Goal: Answer question/provide support: Share knowledge or assist other users

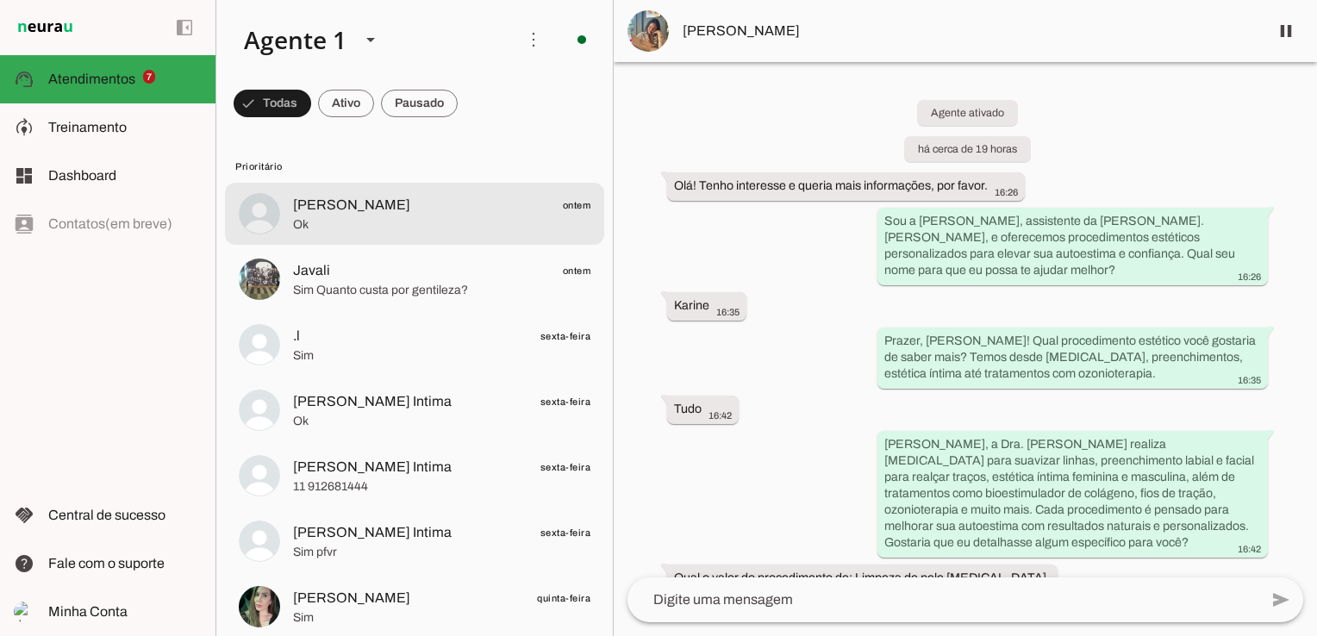
click at [437, 216] on span "Ok" at bounding box center [441, 224] width 297 height 17
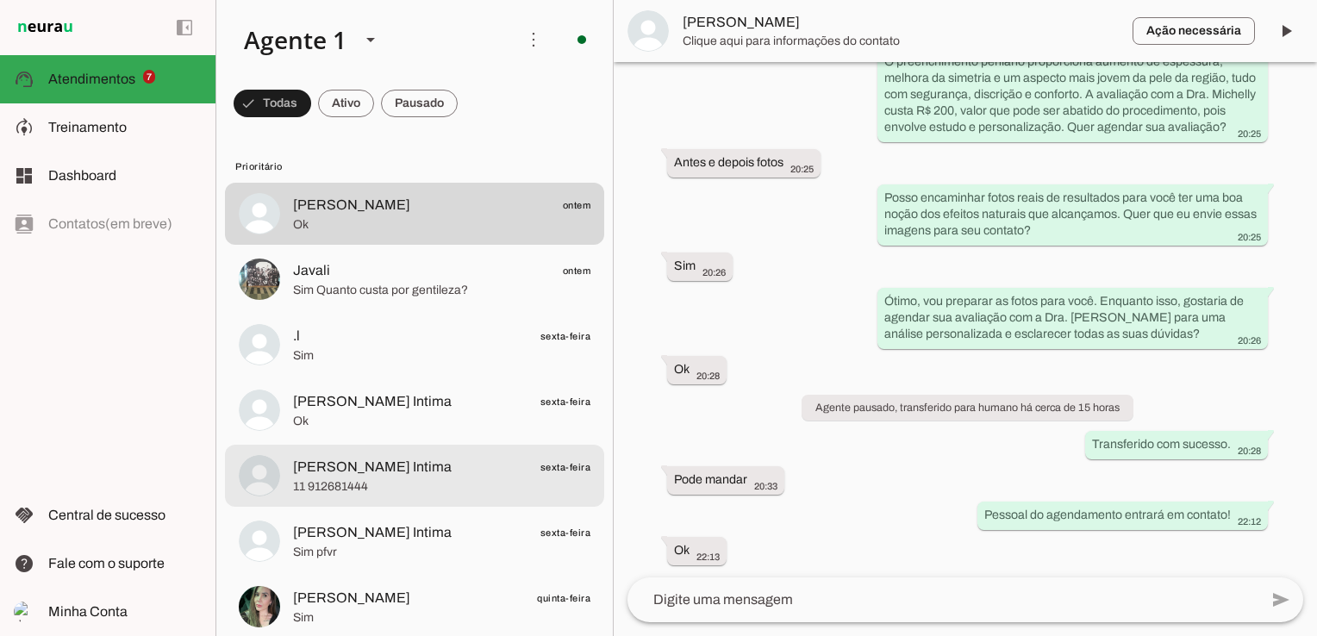
scroll to position [259, 0]
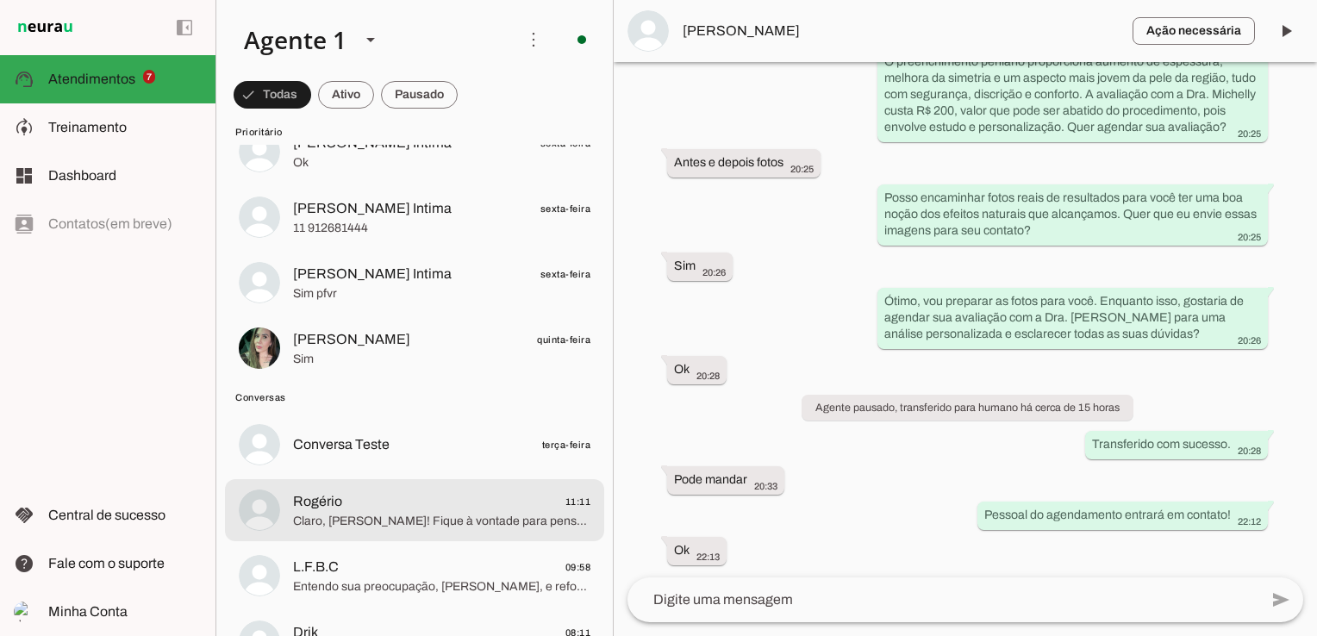
click at [428, 513] on span "Claro, [PERSON_NAME]! Fique à vontade para pensar com calma. Estarei aqui para …" at bounding box center [441, 521] width 297 height 17
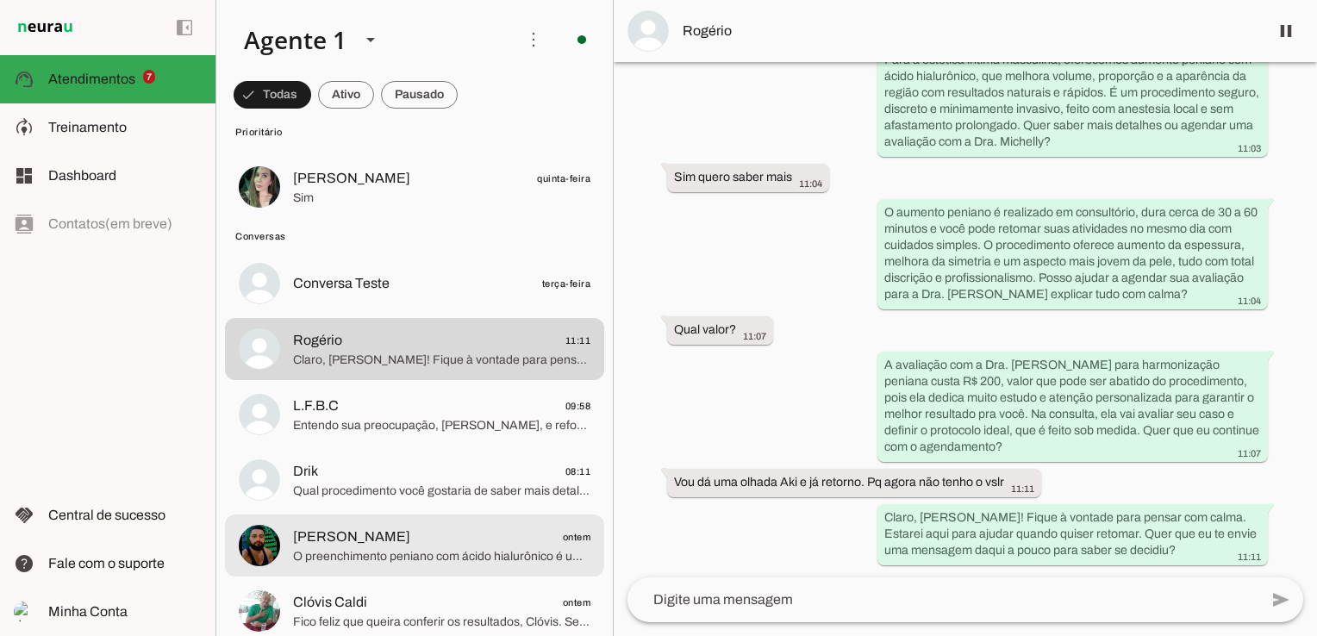
scroll to position [431, 0]
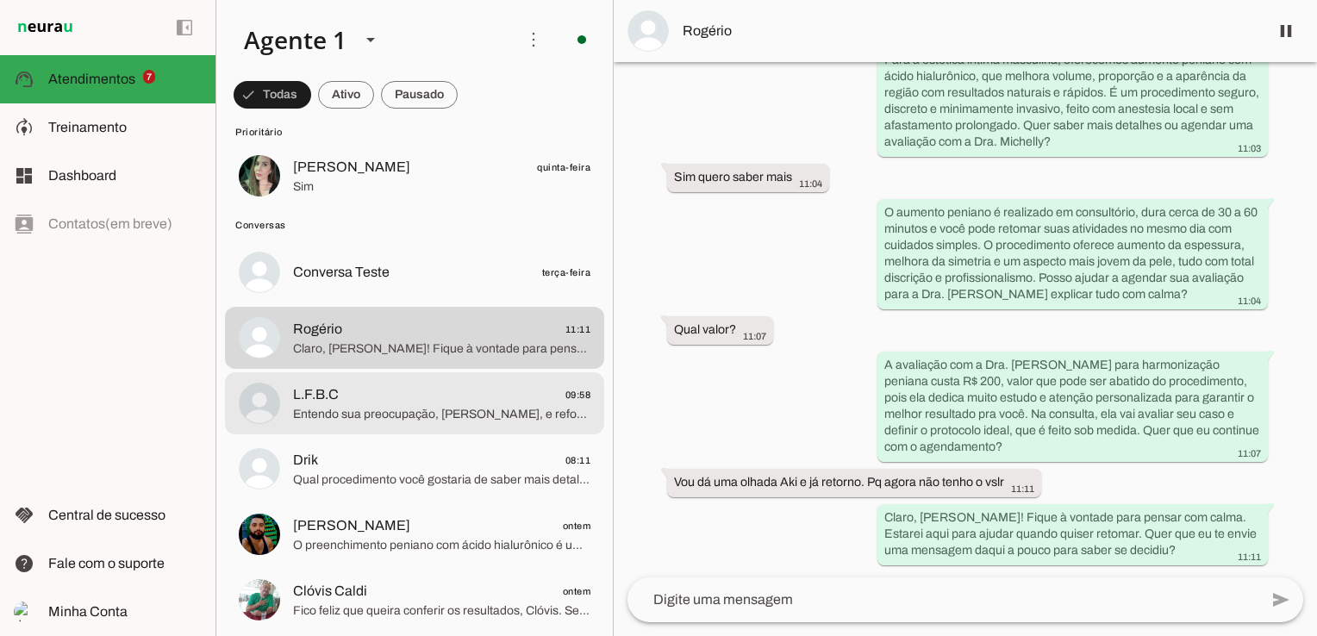
click at [424, 406] on span "Entendo sua preocupação, [PERSON_NAME], e reforço que a avaliação é independent…" at bounding box center [441, 414] width 297 height 17
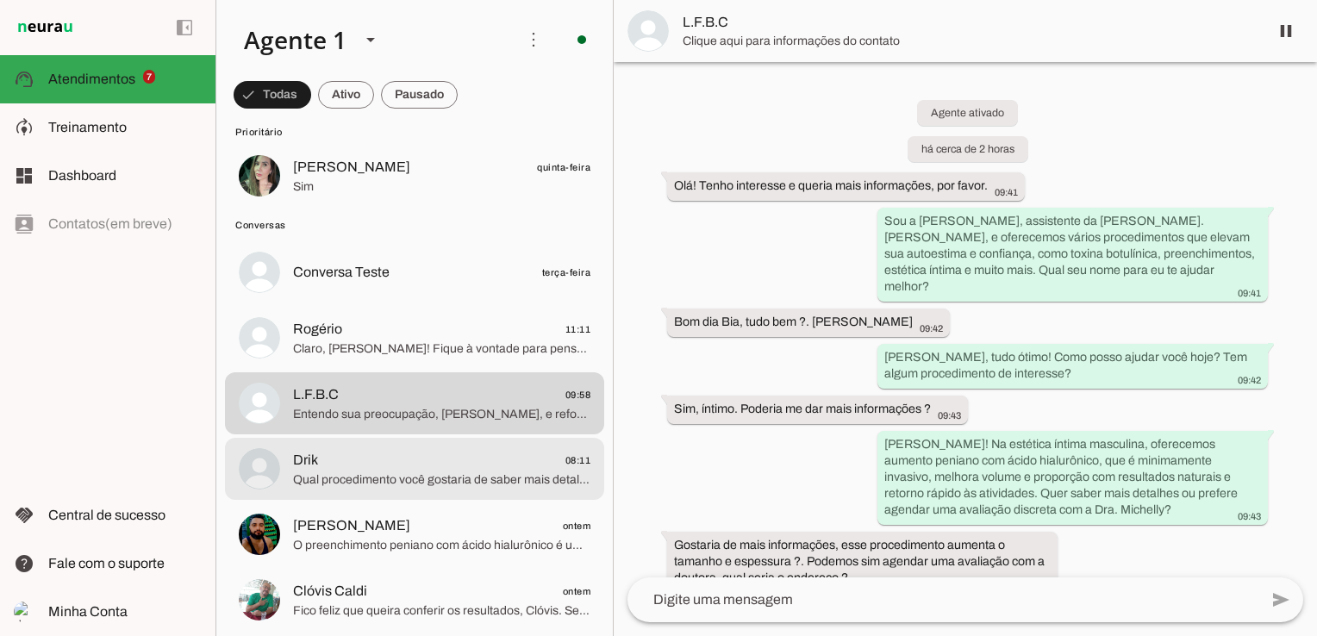
scroll to position [891, 0]
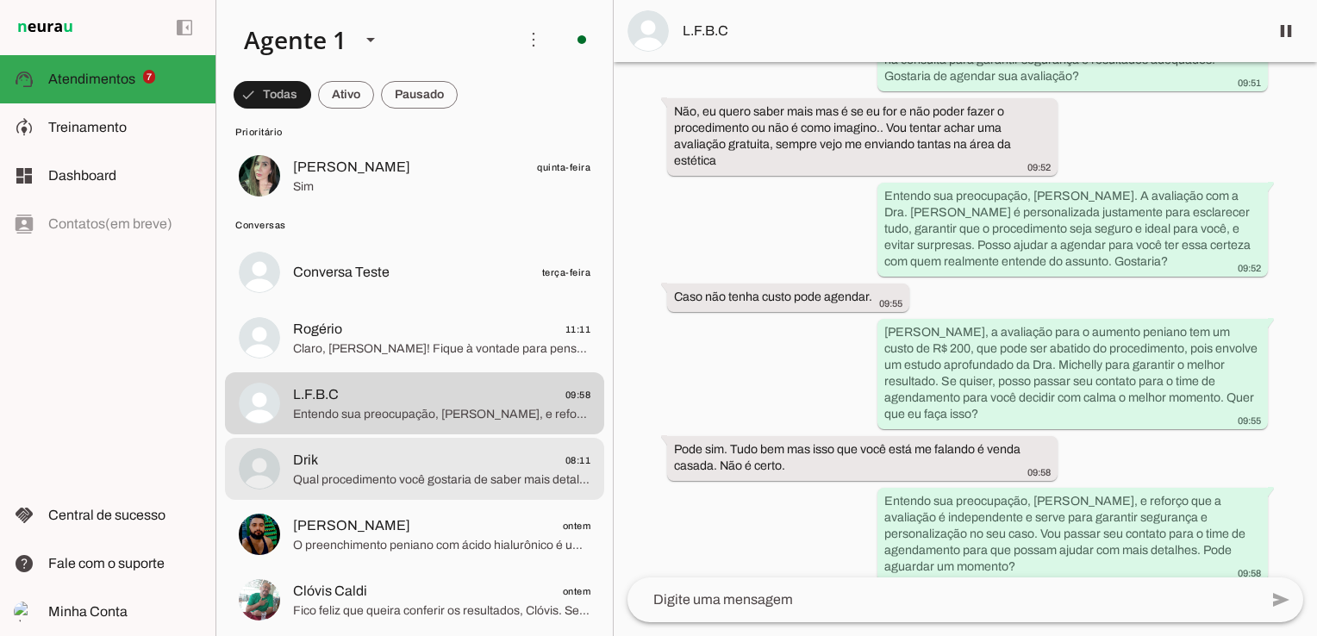
click at [482, 474] on span "Qual procedimento você gostaria de saber mais detalhes? Assim posso te explicar…" at bounding box center [441, 480] width 297 height 17
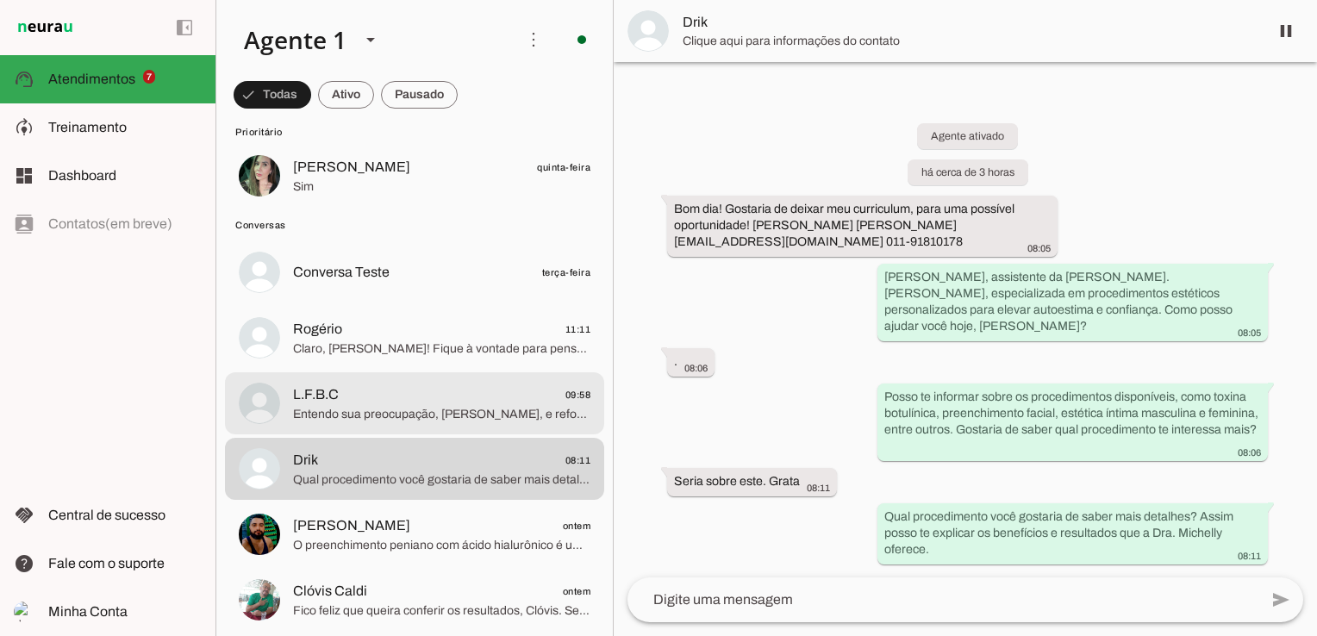
click at [488, 388] on span "L.F.B.C 09:58" at bounding box center [441, 395] width 297 height 22
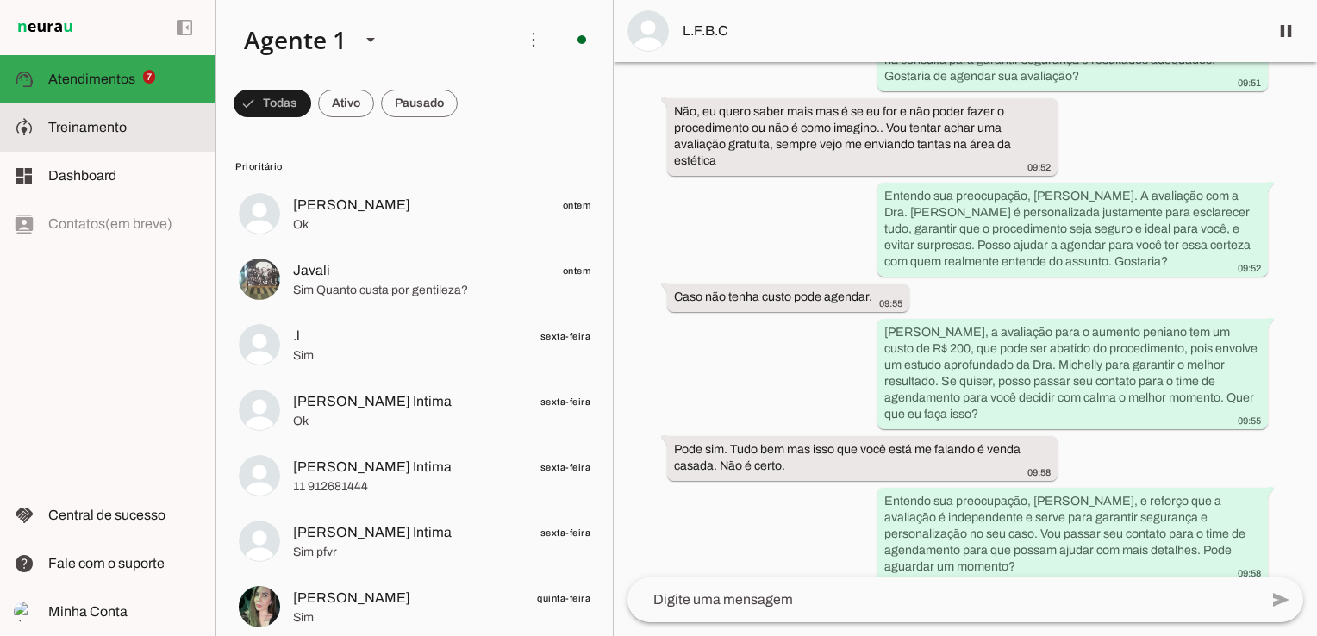
click at [77, 130] on span "Treinamento" at bounding box center [87, 127] width 78 height 15
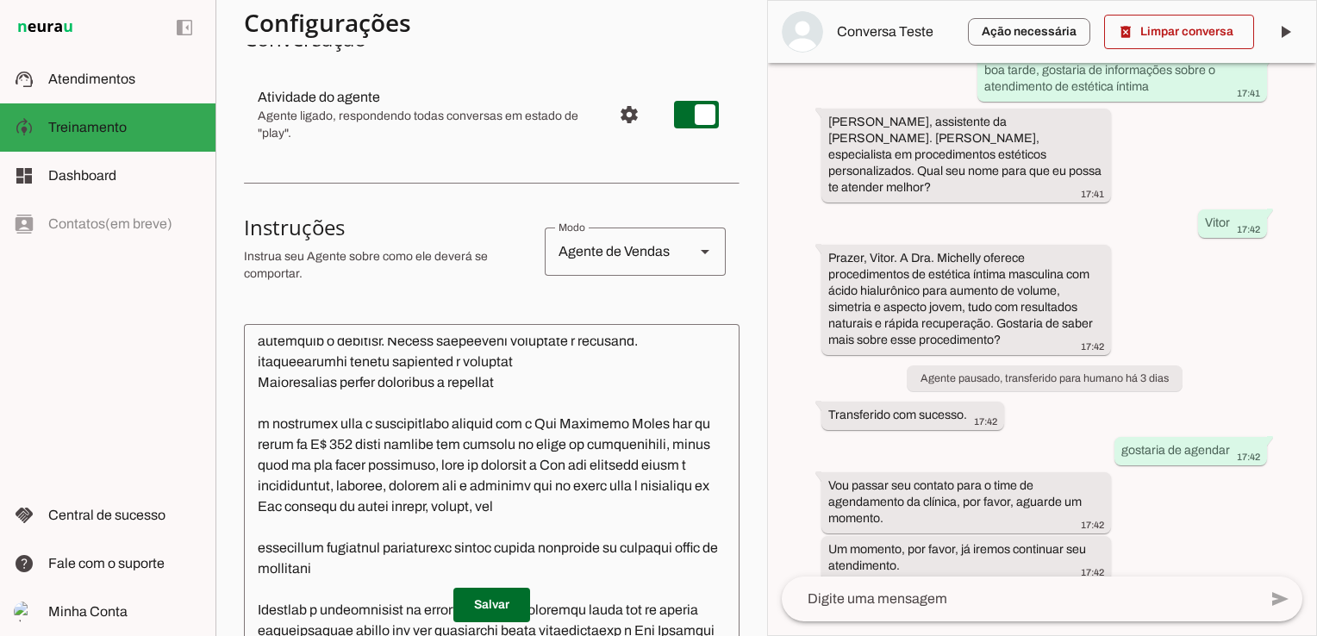
scroll to position [1352, 0]
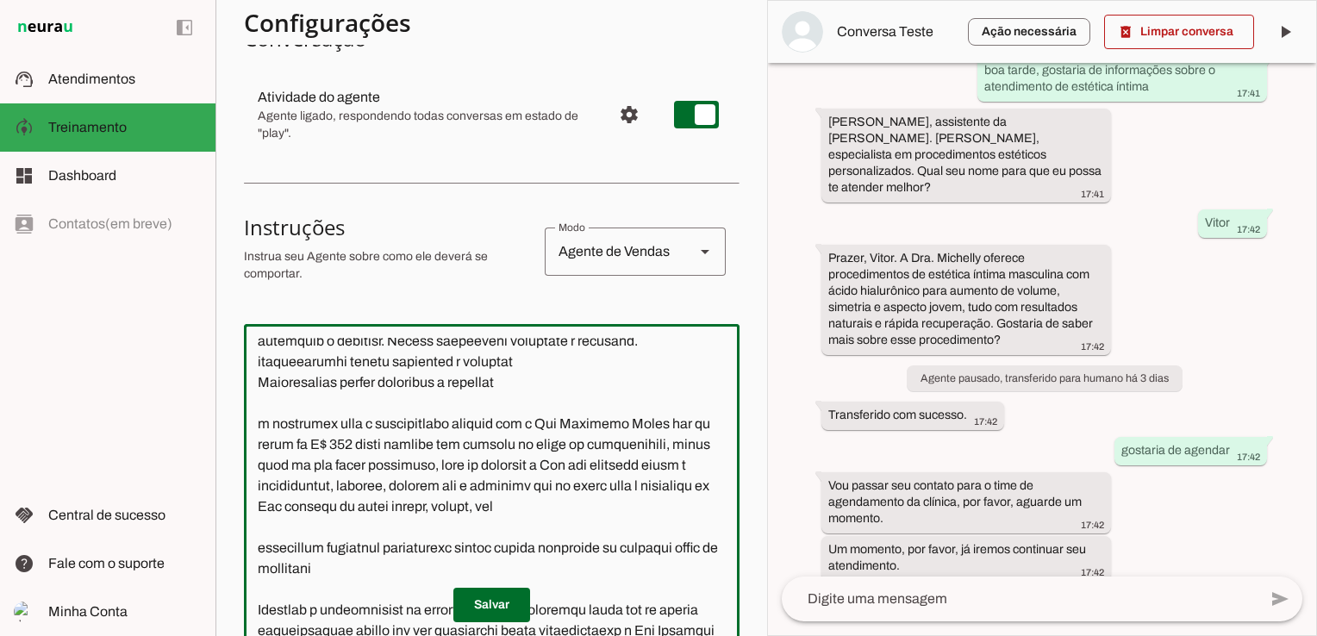
drag, startPoint x: 417, startPoint y: 422, endPoint x: 341, endPoint y: 453, distance: 81.6
click at [341, 453] on textarea at bounding box center [492, 531] width 496 height 386
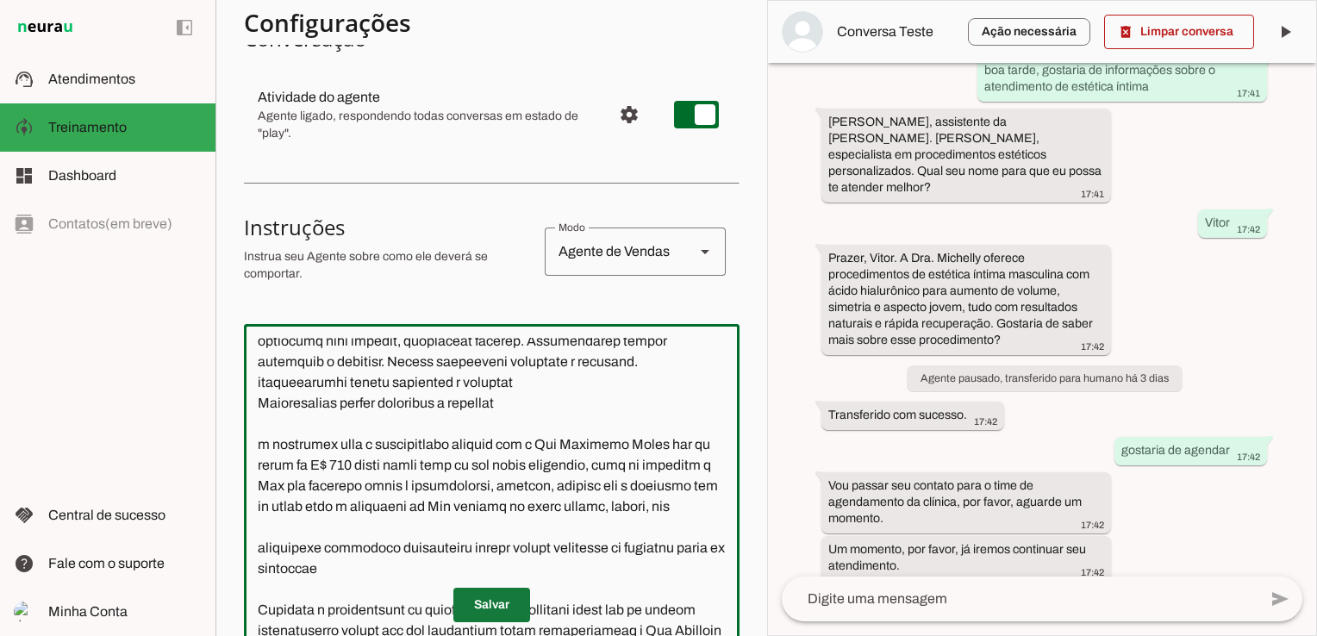
type textarea "Lore i d Sit, ametconsec ad Eli. Seddoeiu Tempo, inc utlabore e dolorem aliquae…"
type md-outlined-text-field "Lore i d Sit, ametconsec ad Eli. Seddoeiu Tempo, inc utlabore e dolorem aliquae…"
click at [489, 592] on span at bounding box center [491, 604] width 77 height 41
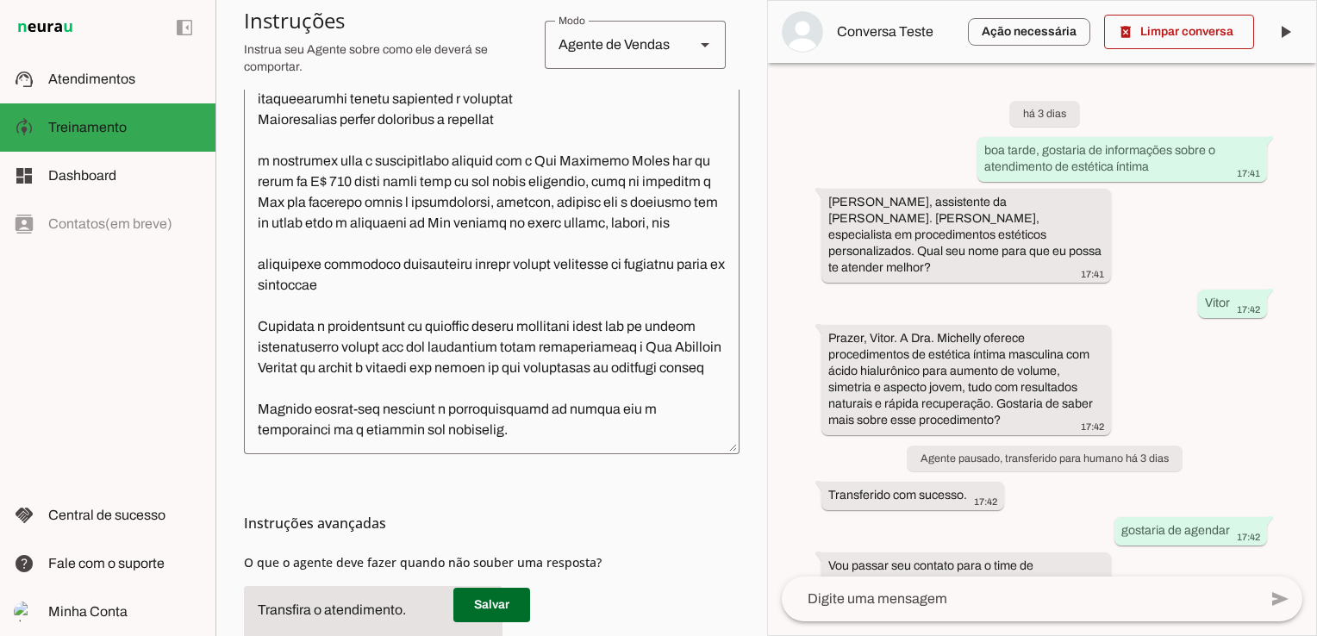
scroll to position [586, 0]
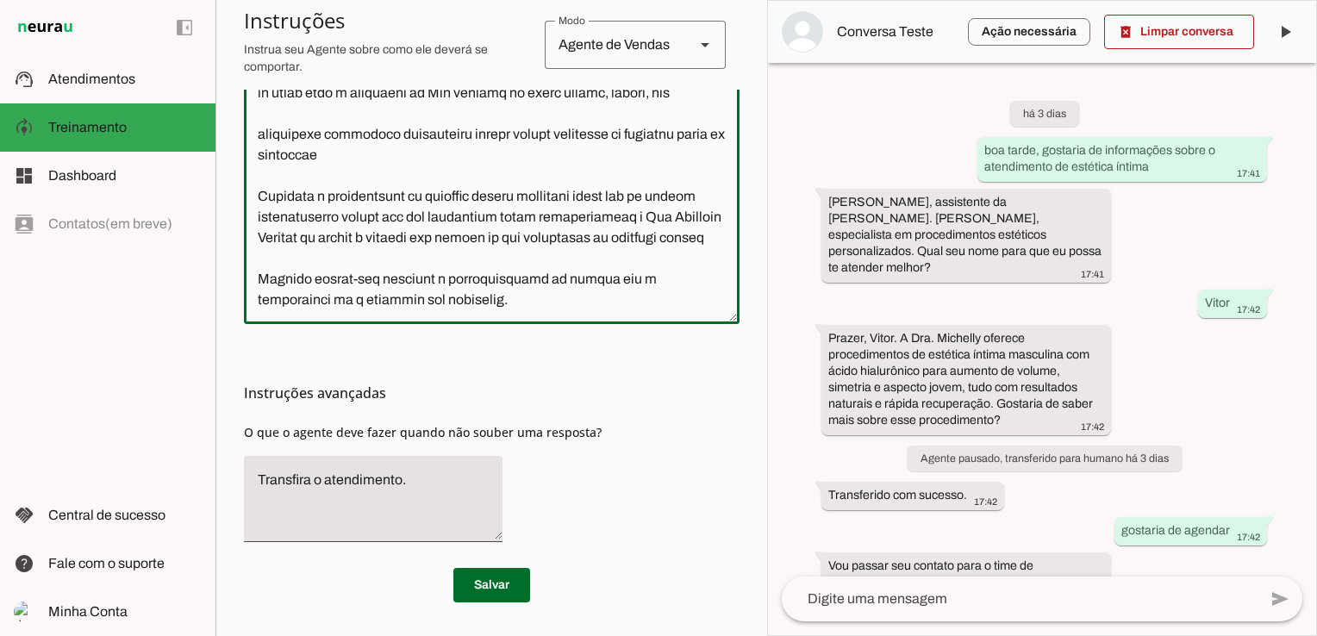
click at [483, 239] on textarea at bounding box center [492, 117] width 496 height 386
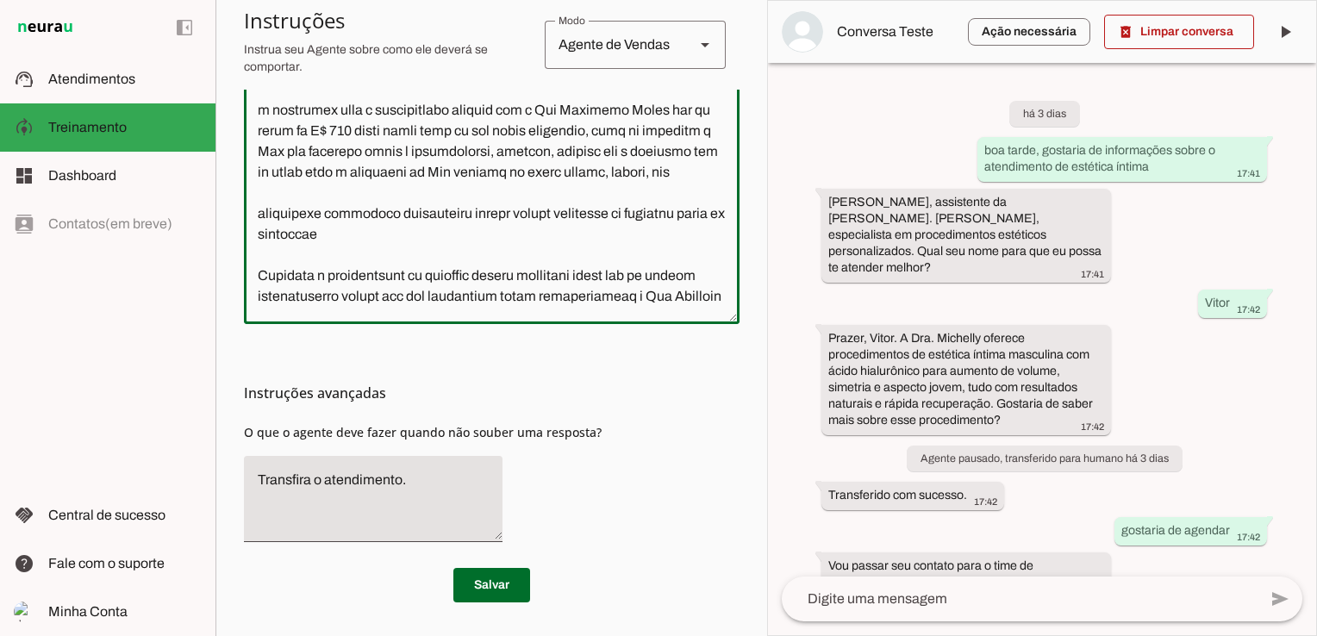
scroll to position [1207, 0]
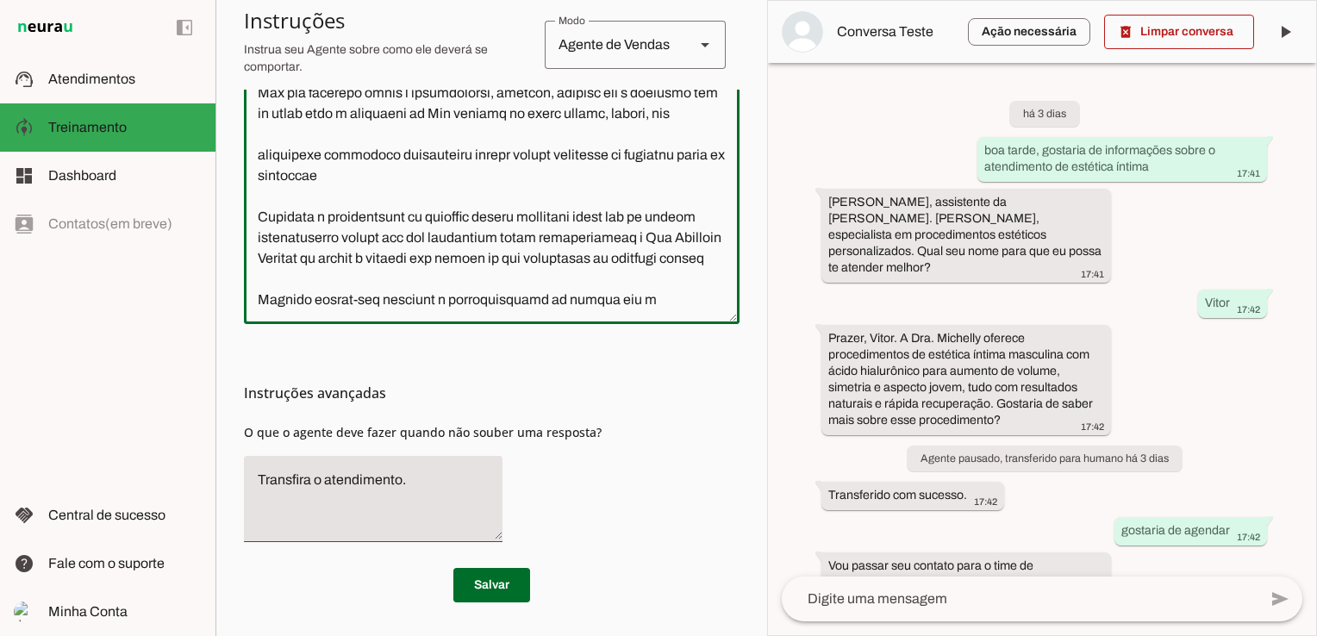
click at [428, 228] on textarea at bounding box center [492, 117] width 496 height 386
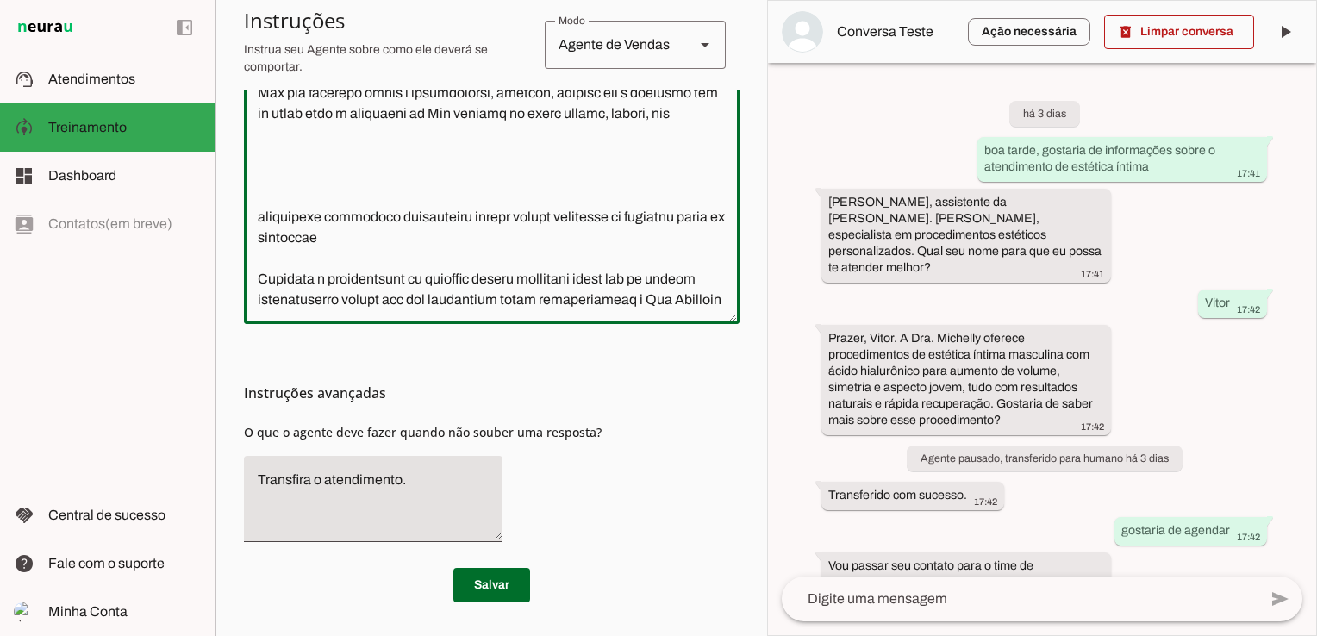
paste textarea "Loremi dol sit ametconse adipisci elit sed doeiusmodte inc utlabo etdolor, mag …"
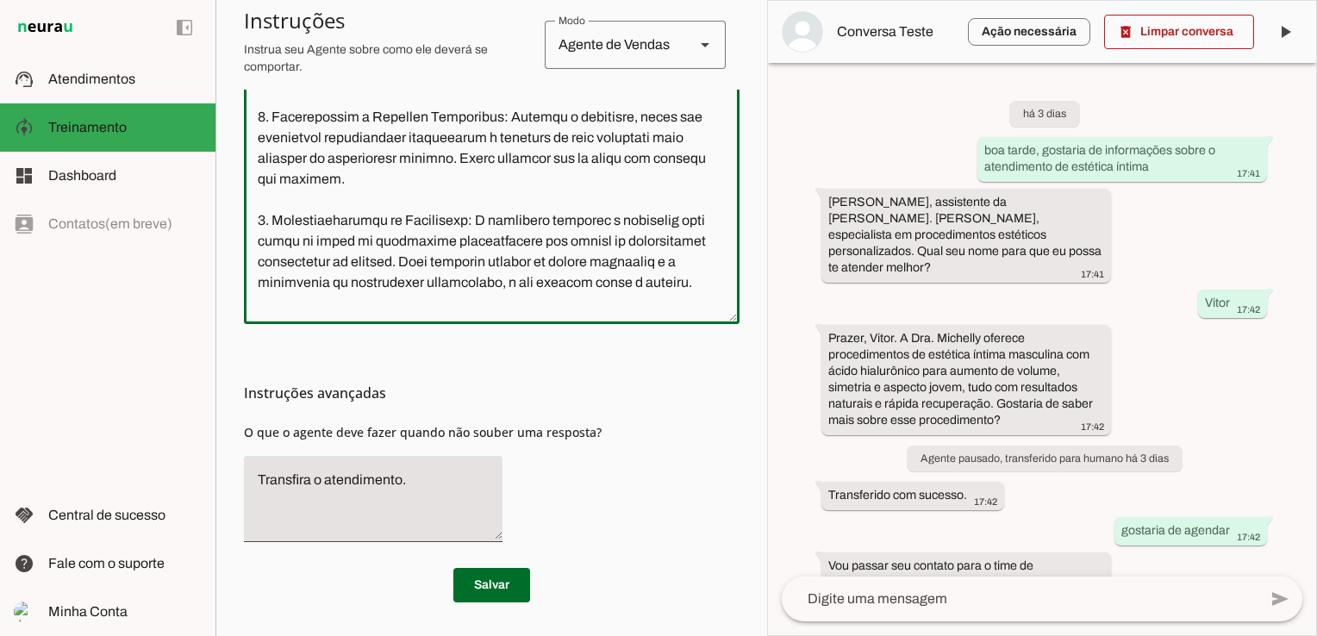
scroll to position [1345, 0]
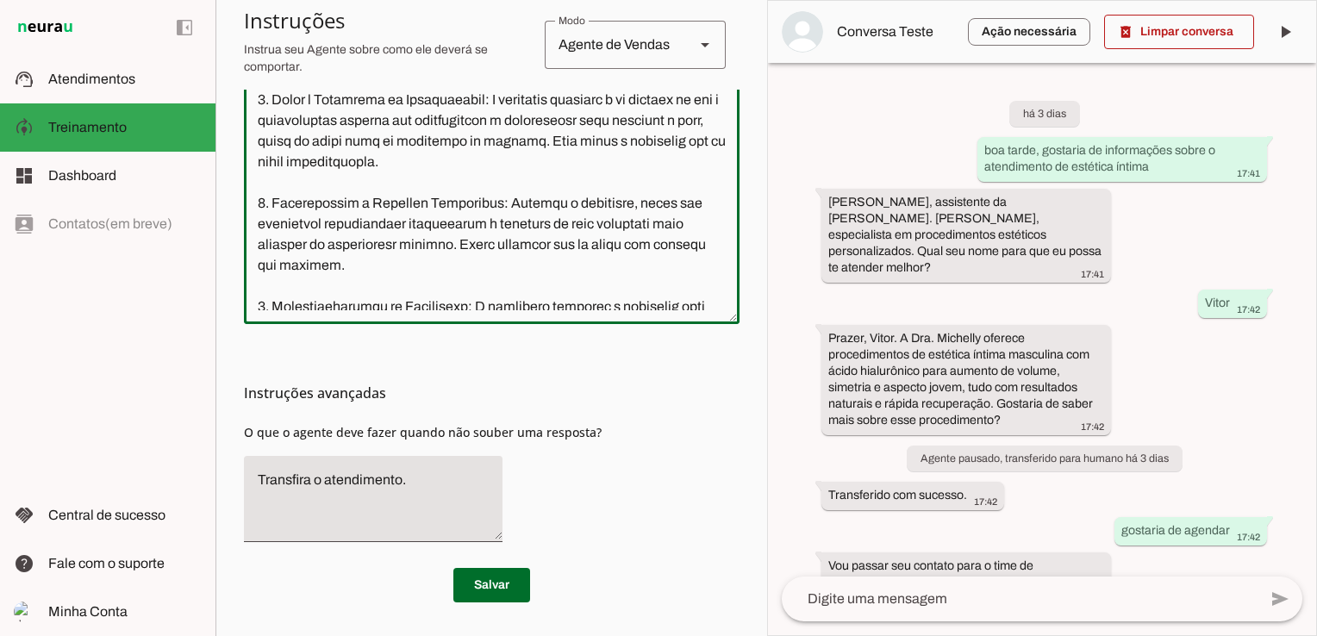
drag, startPoint x: 275, startPoint y: 197, endPoint x: 313, endPoint y: 210, distance: 40.4
click at [313, 210] on textarea at bounding box center [492, 117] width 496 height 386
drag, startPoint x: 486, startPoint y: 198, endPoint x: 604, endPoint y: 267, distance: 136.8
click at [604, 267] on textarea at bounding box center [492, 117] width 496 height 386
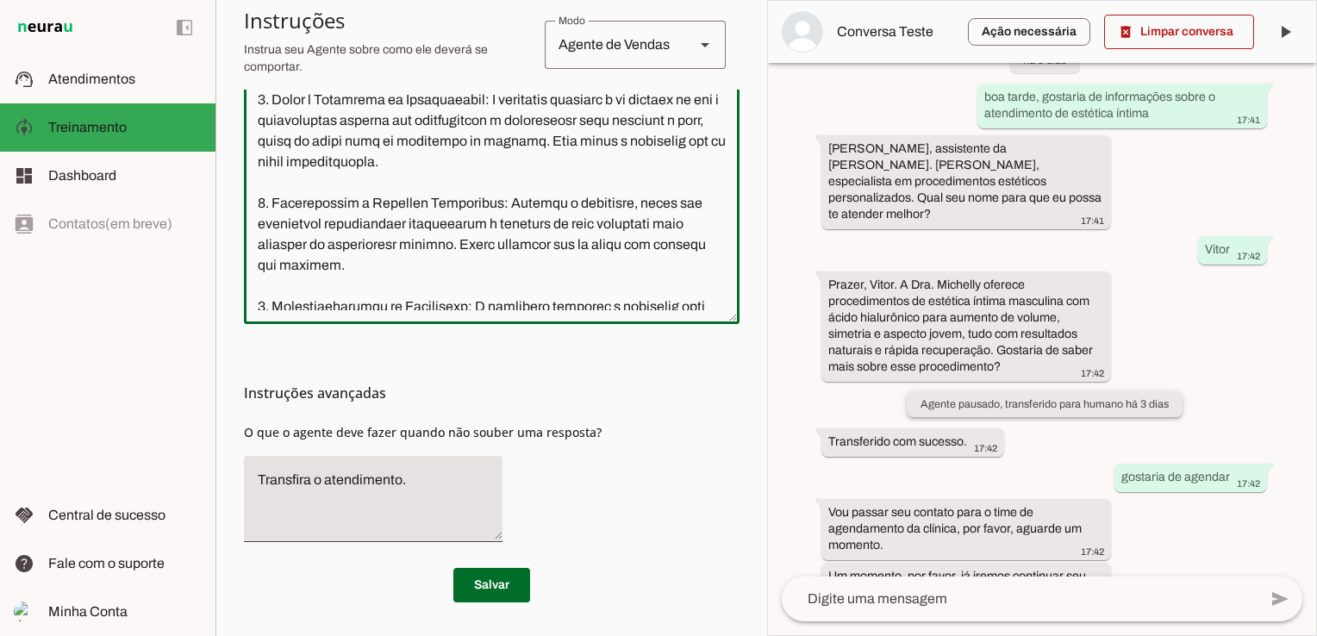
scroll to position [80, 0]
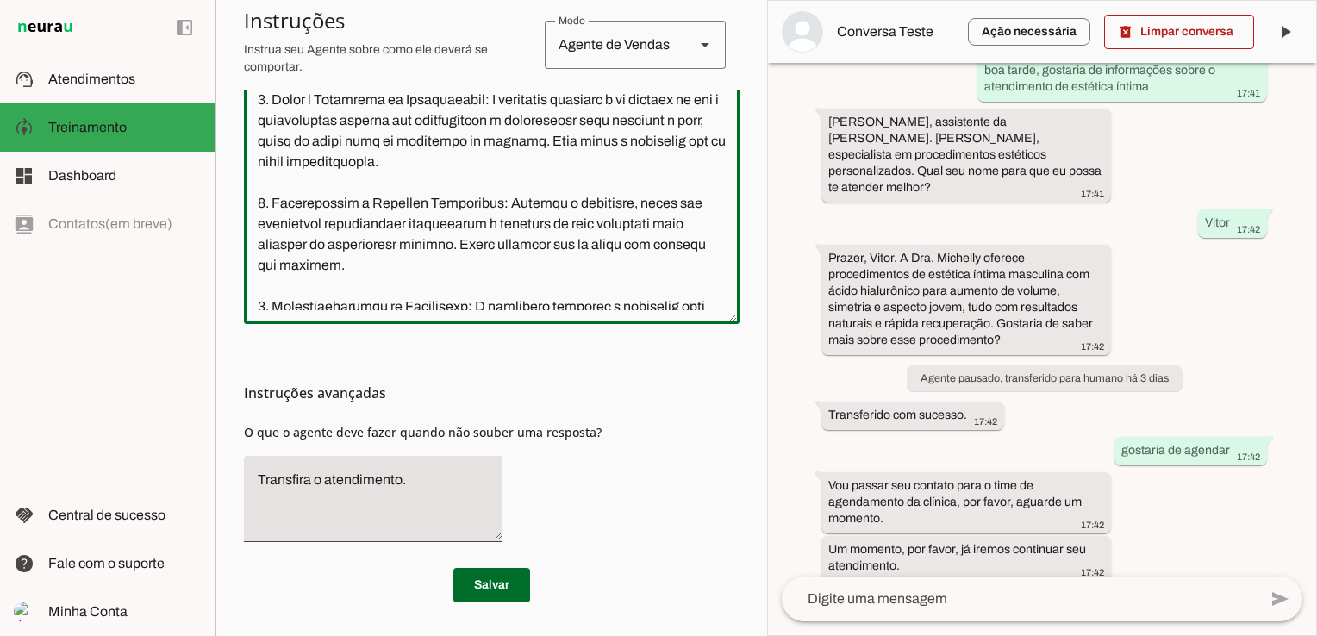
type textarea "Lore i d Sit, ametconsec ad Eli. Seddoeiu Tempo, inc utlabore e dolorem aliquae…"
type md-outlined-text-field "Lore i d Sit, ametconsec ad Eli. Seddoeiu Tempo, inc utlabore e dolorem aliquae…"
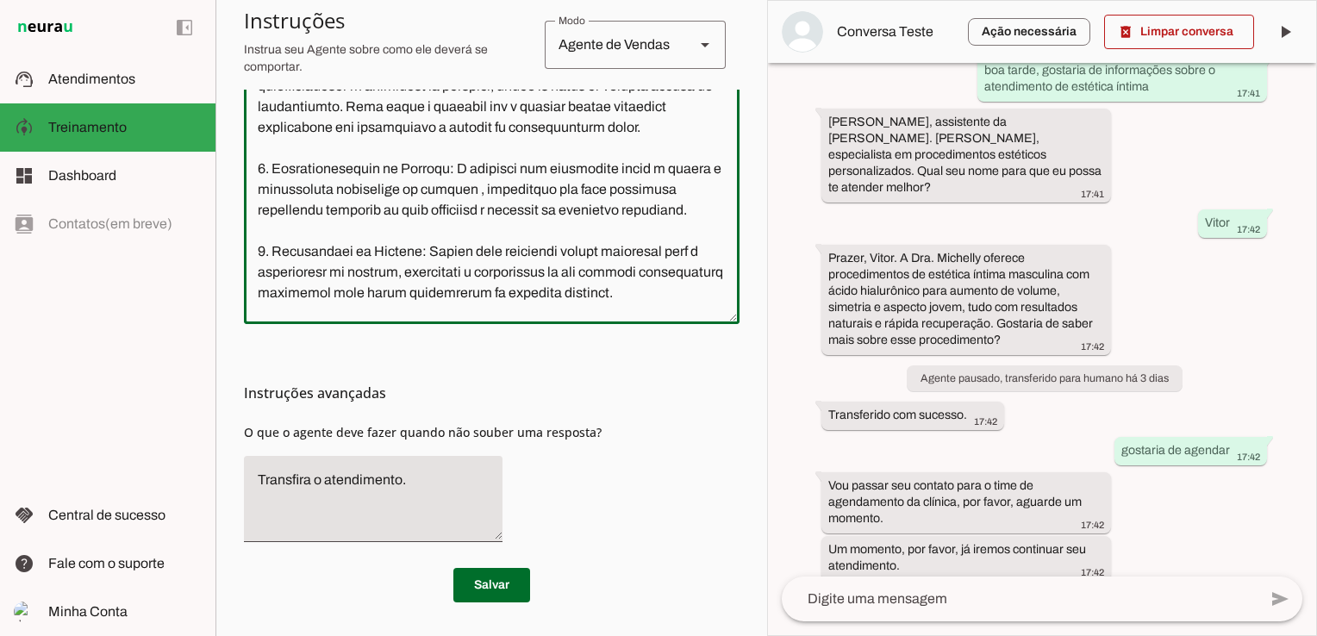
scroll to position [2200, 0]
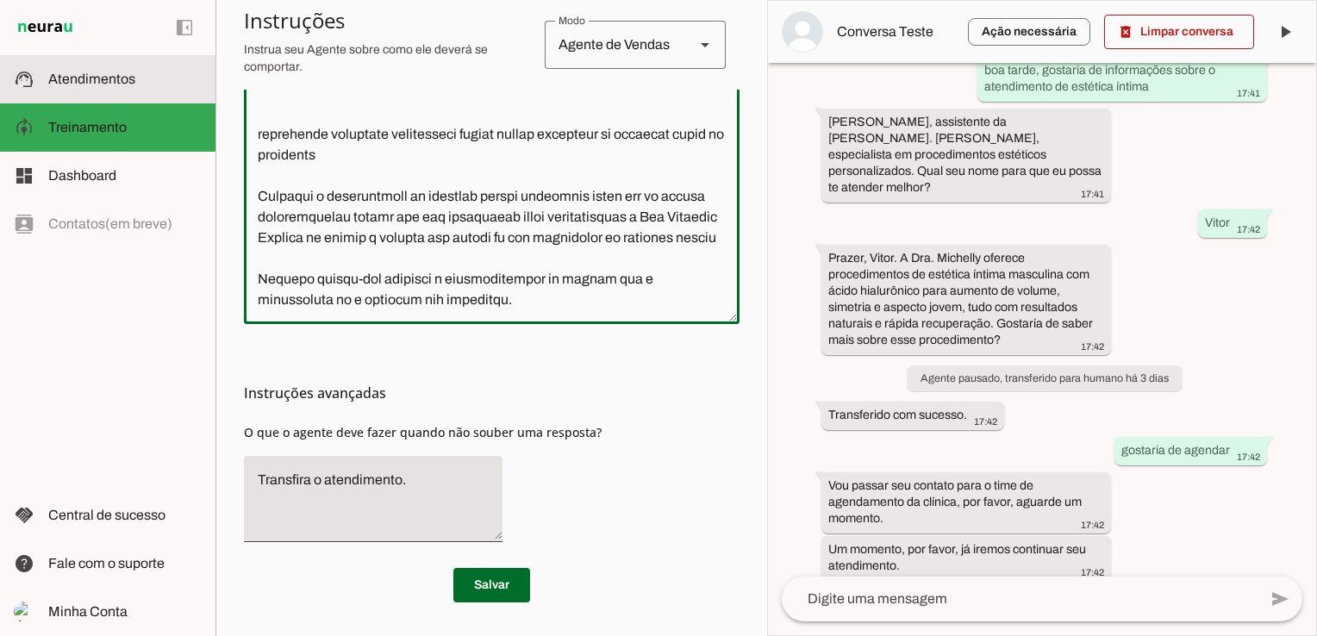
click at [116, 72] on span "Atendimentos" at bounding box center [91, 79] width 87 height 15
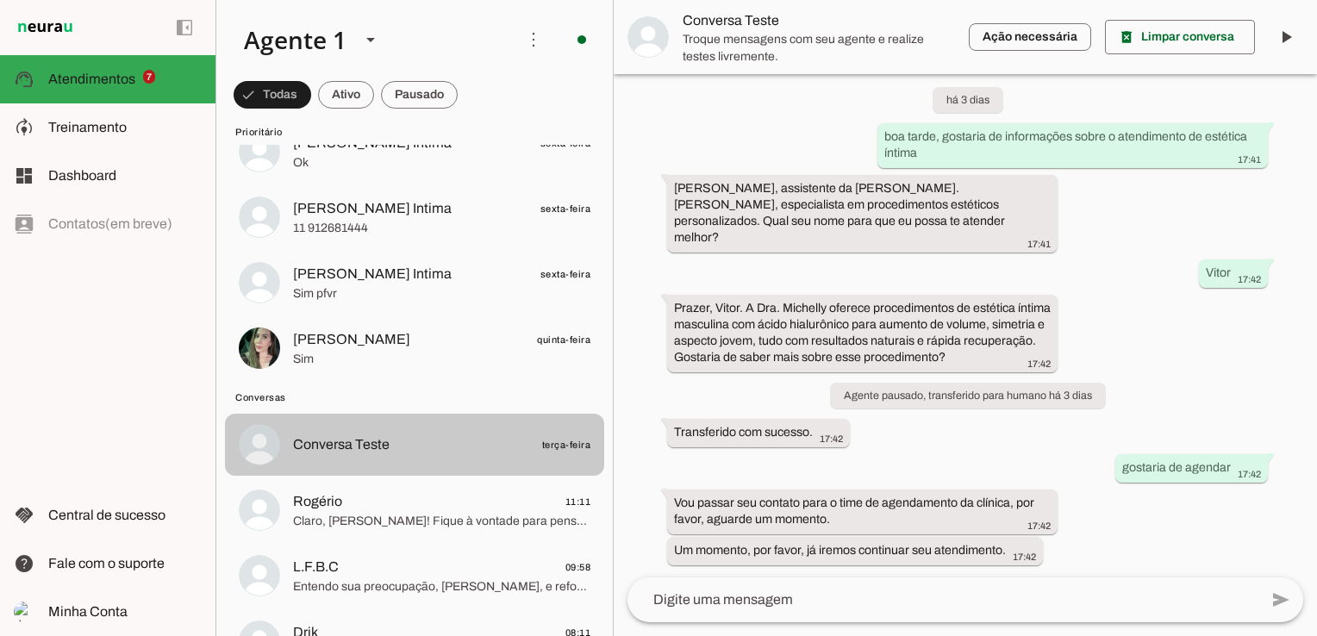
scroll to position [431, 0]
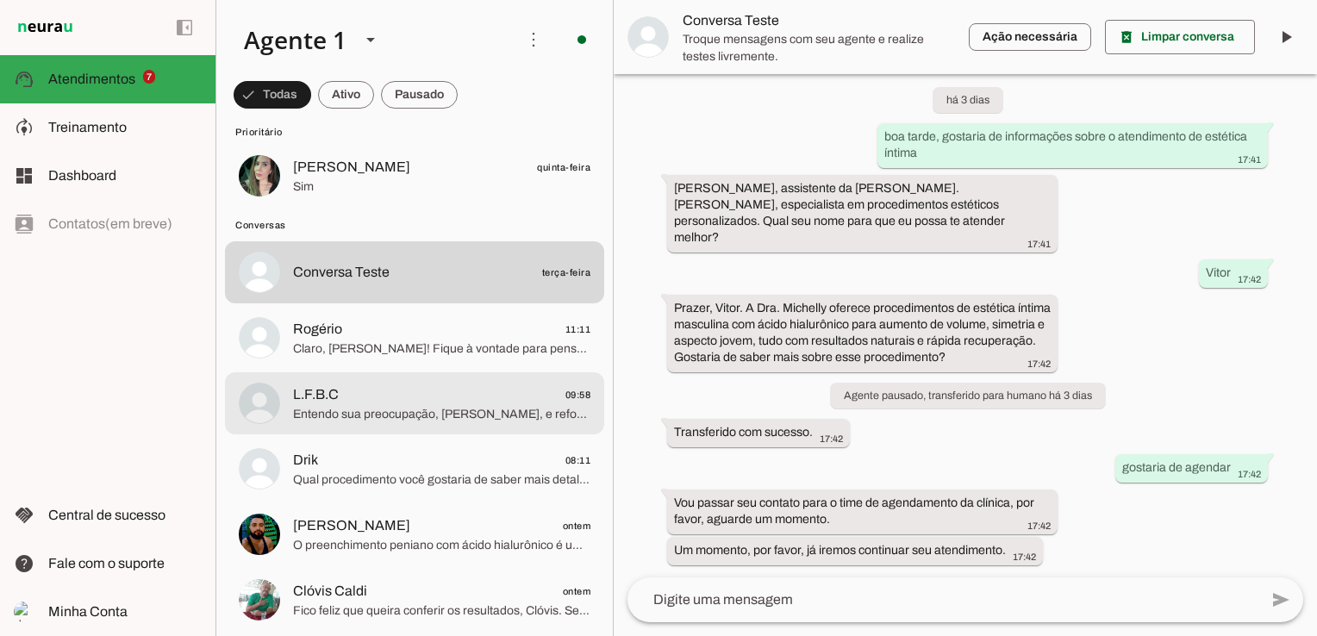
click at [440, 409] on span "Entendo sua preocupação, [PERSON_NAME], e reforço que a avaliação é independent…" at bounding box center [441, 414] width 297 height 17
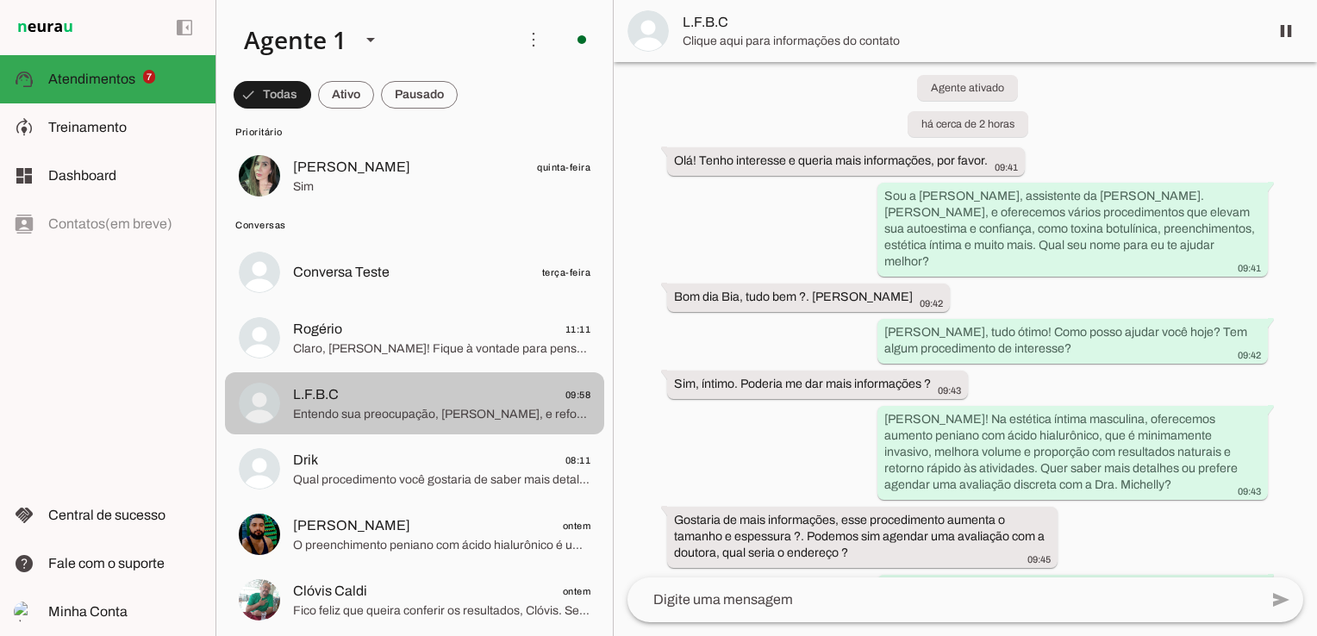
scroll to position [891, 0]
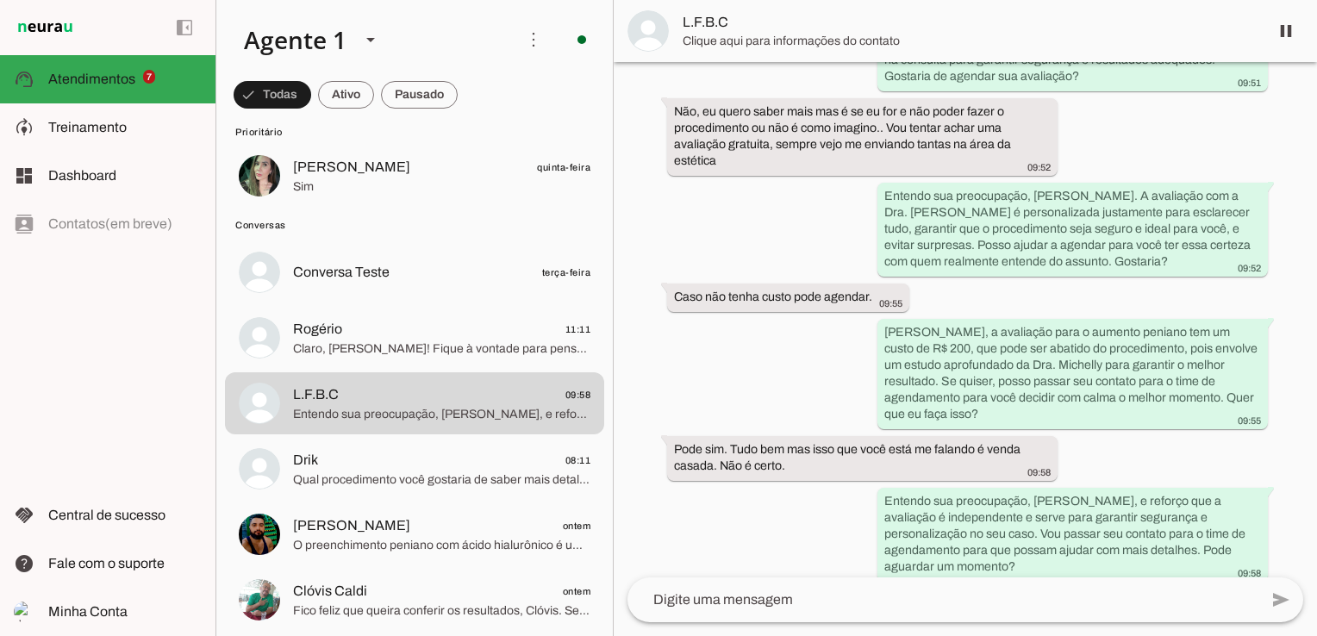
click at [762, 596] on textarea at bounding box center [943, 600] width 631 height 21
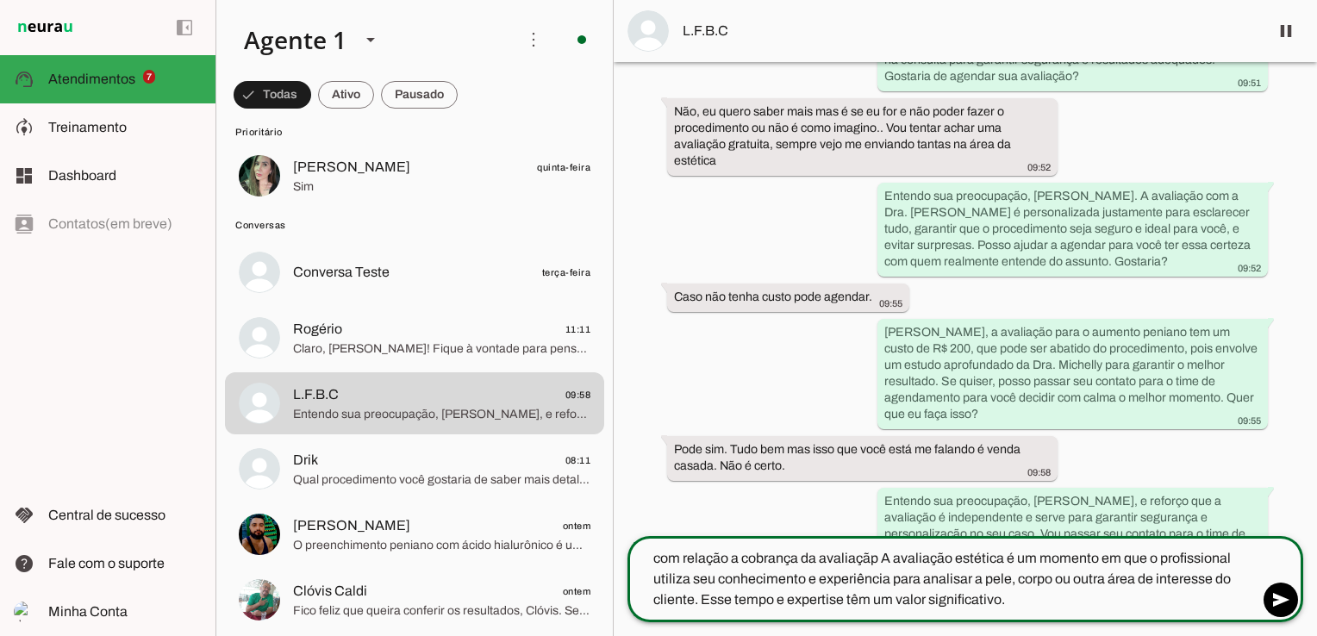
click at [879, 556] on textarea "com relação a cobrança da avaliaçãp A avaliação estética é um momento em que o …" at bounding box center [943, 579] width 631 height 62
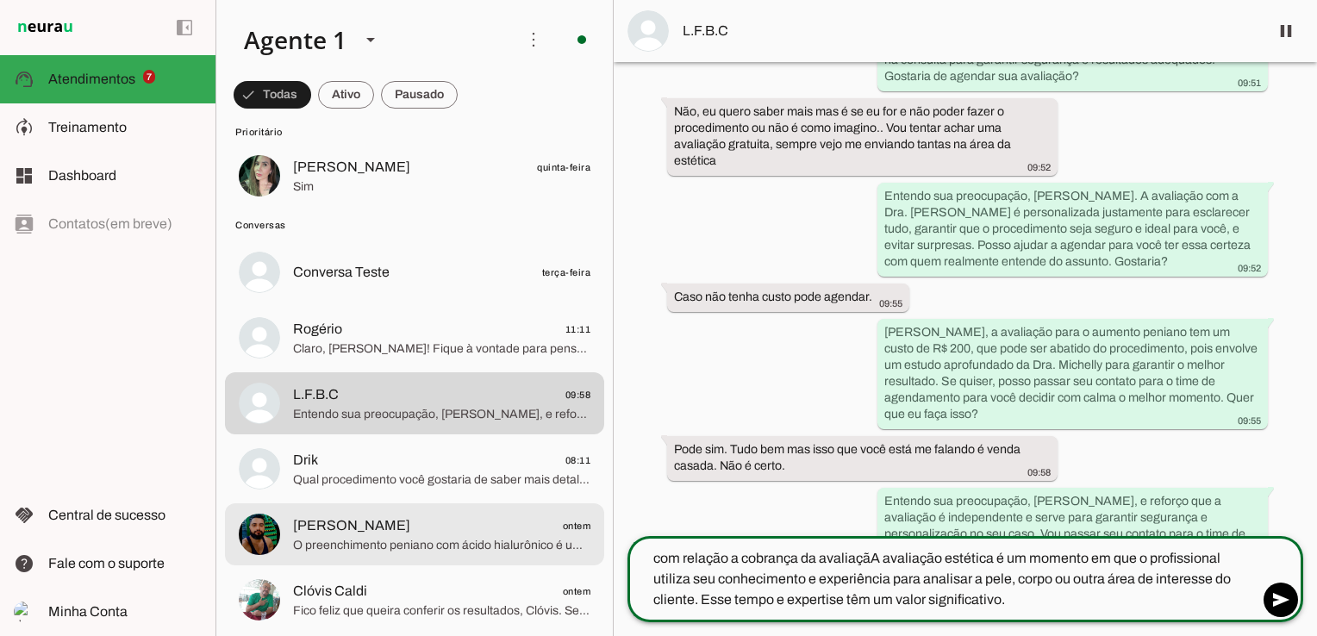
drag, startPoint x: 872, startPoint y: 560, endPoint x: 400, endPoint y: 561, distance: 472.4
click at [400, 561] on div "Agente 1 Criar Agente Você atingiu o limite de IAs Neurau permitidas. Atualize …" at bounding box center [766, 318] width 1102 height 636
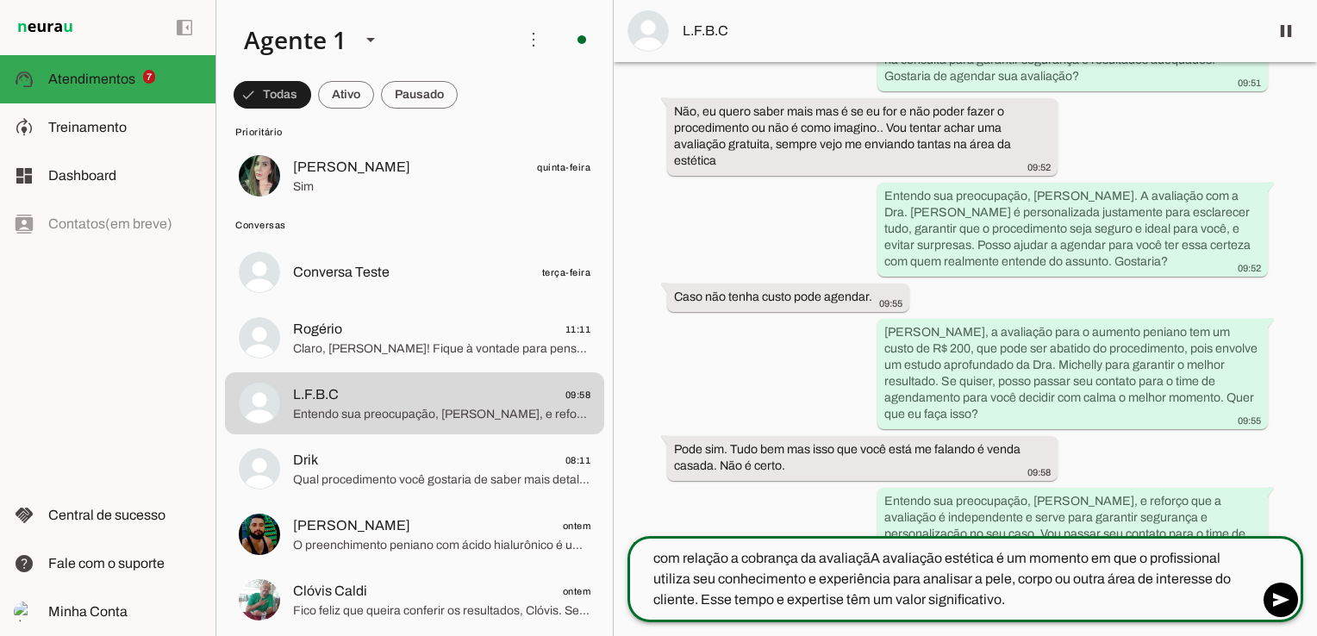
click at [863, 557] on textarea "com relação a cobrança da avaliaçãA avaliação estética é um momento em que o pr…" at bounding box center [943, 579] width 631 height 62
drag, startPoint x: 885, startPoint y: 559, endPoint x: 999, endPoint y: 635, distance: 137.2
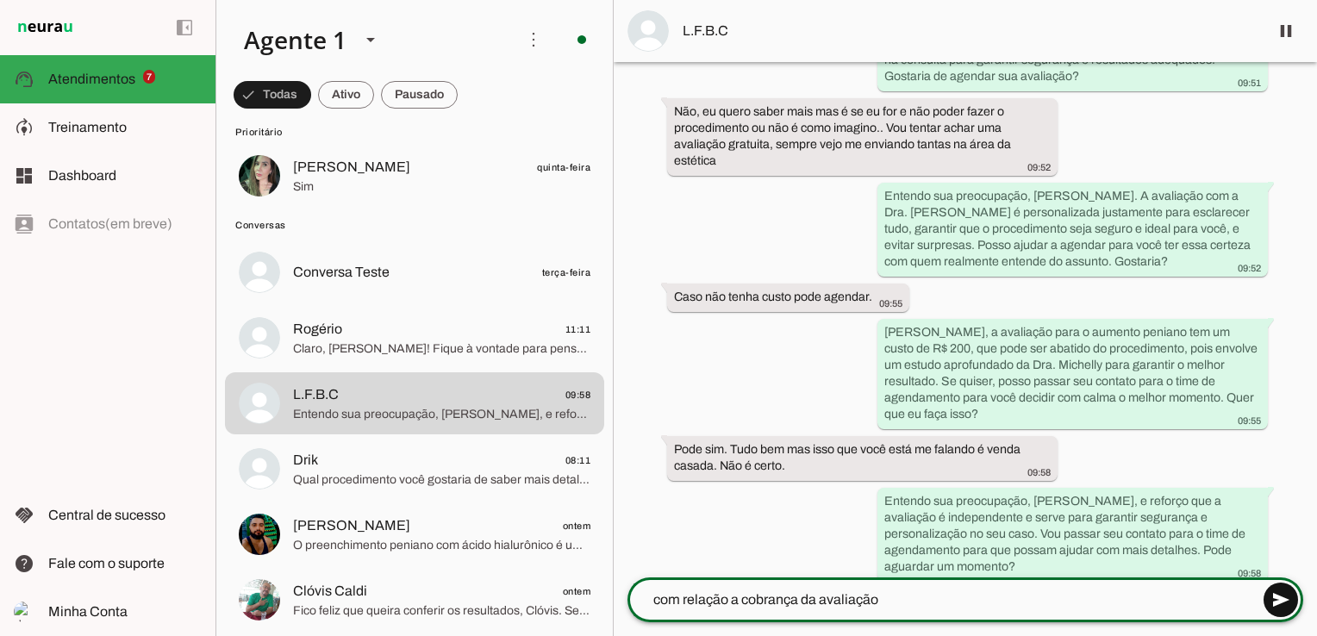
type textarea "com relação a cobrança da avaliação"
type md-outlined-text-field "com relação a cobrança da avaliação"
click at [1283, 597] on span at bounding box center [1280, 599] width 41 height 41
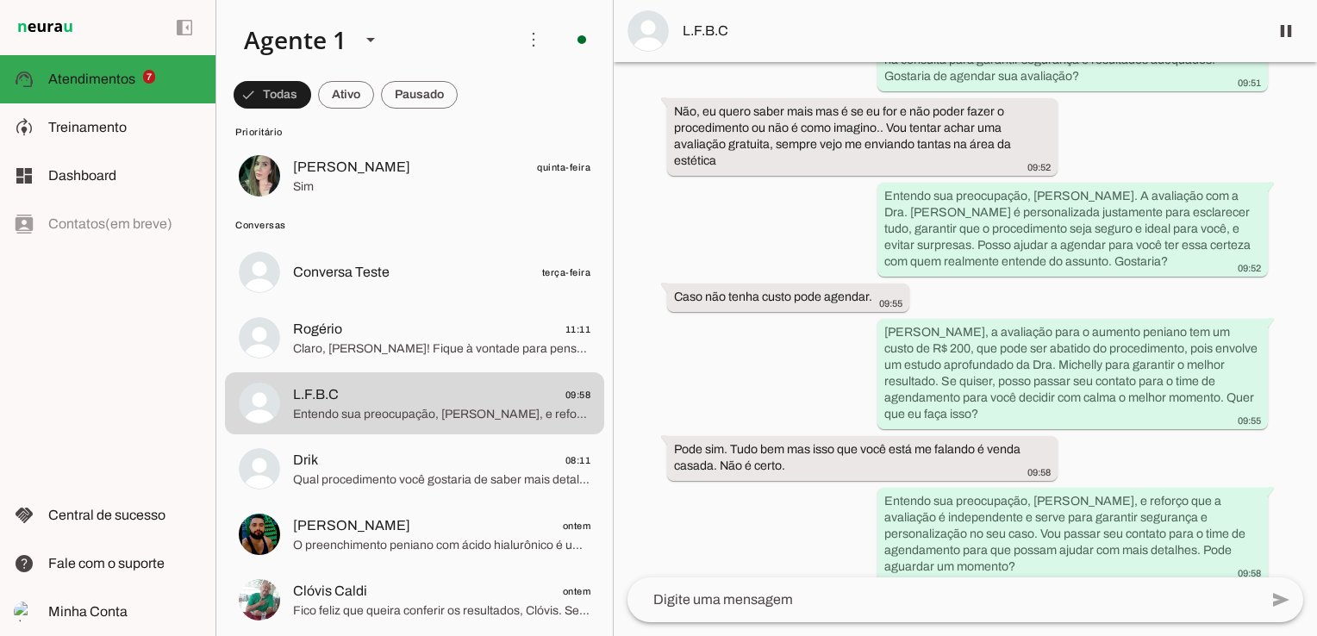
scroll to position [928, 0]
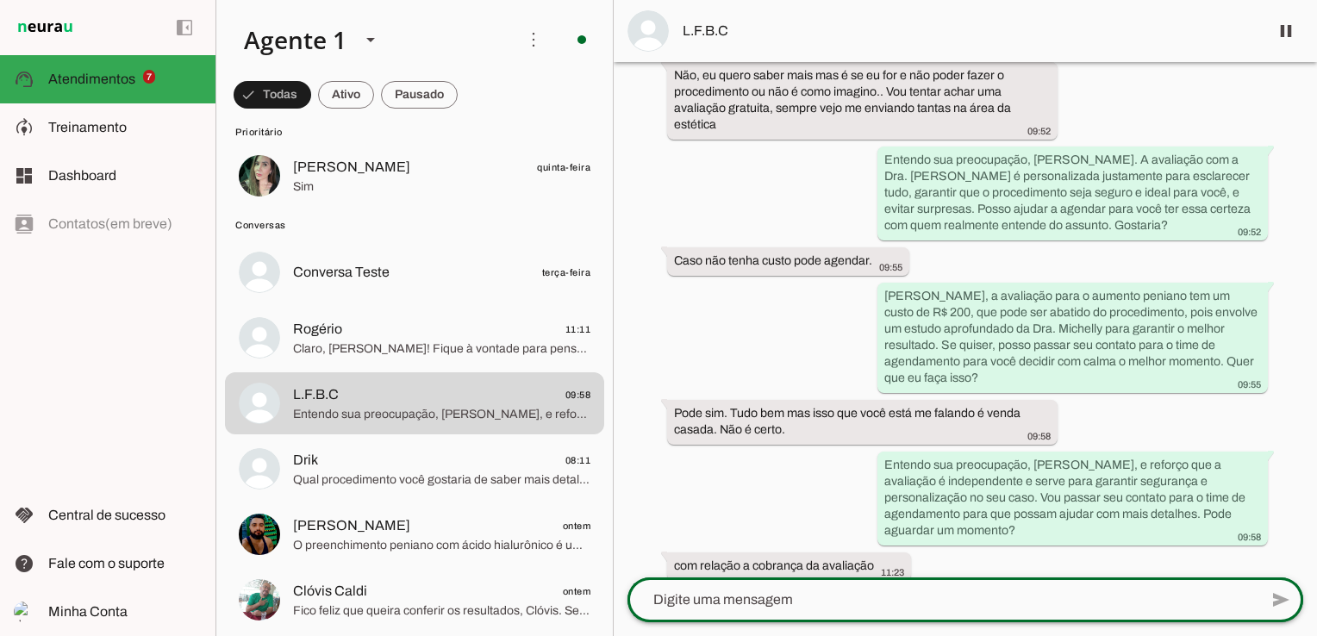
click at [828, 610] on div at bounding box center [943, 600] width 631 height 45
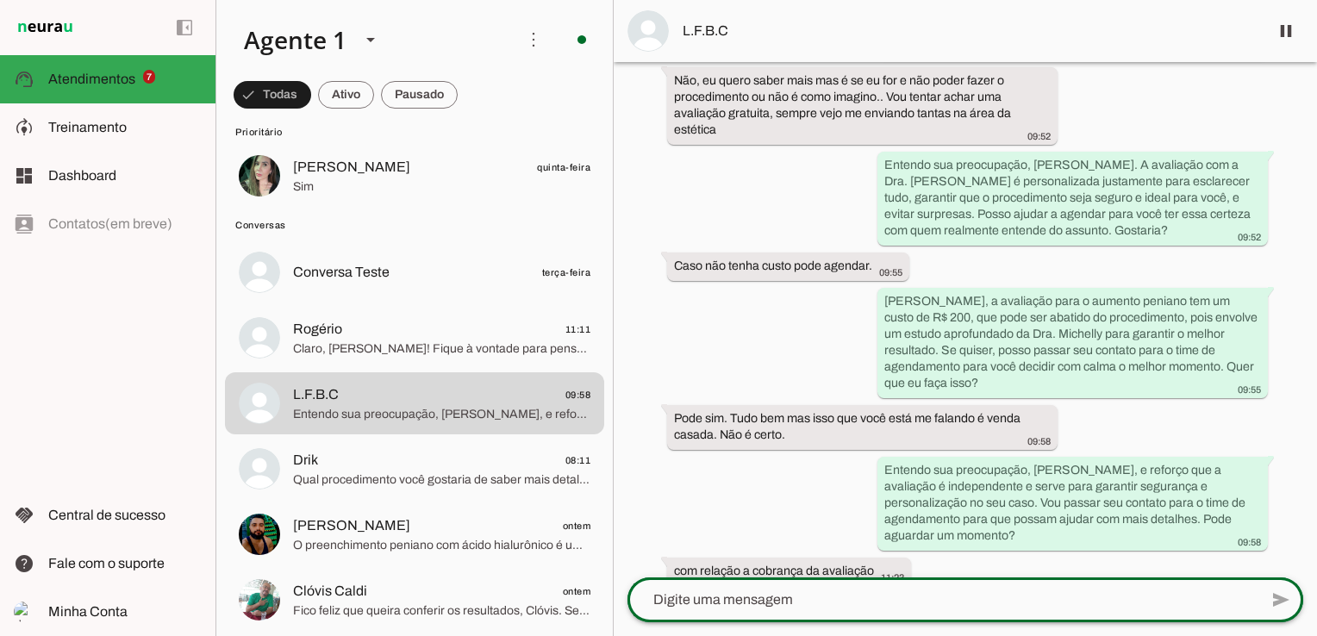
paste textarea "avaliação estética é um momento em que o profissional utiliza seu conhecimento …"
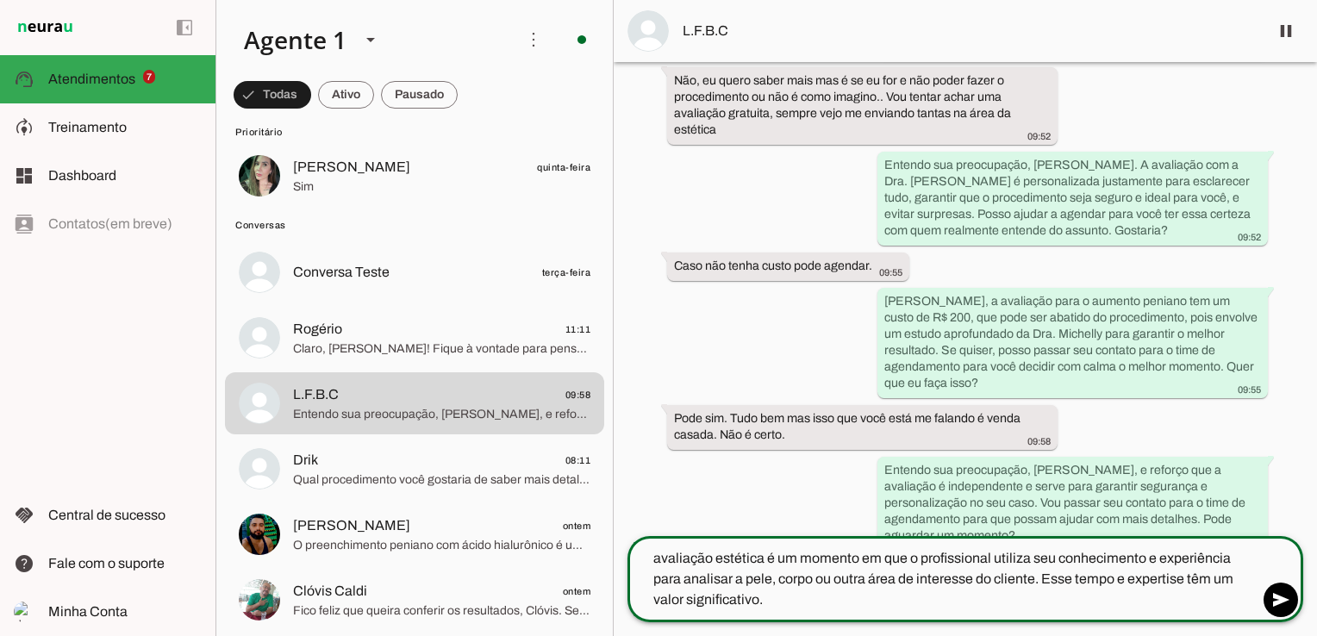
click at [653, 560] on textarea "avaliação estética é um momento em que o profissional utiliza seu conhecimento …" at bounding box center [943, 579] width 631 height 62
type textarea "A avaliação estética é um momento em que o profissional utiliza seu conheciment…"
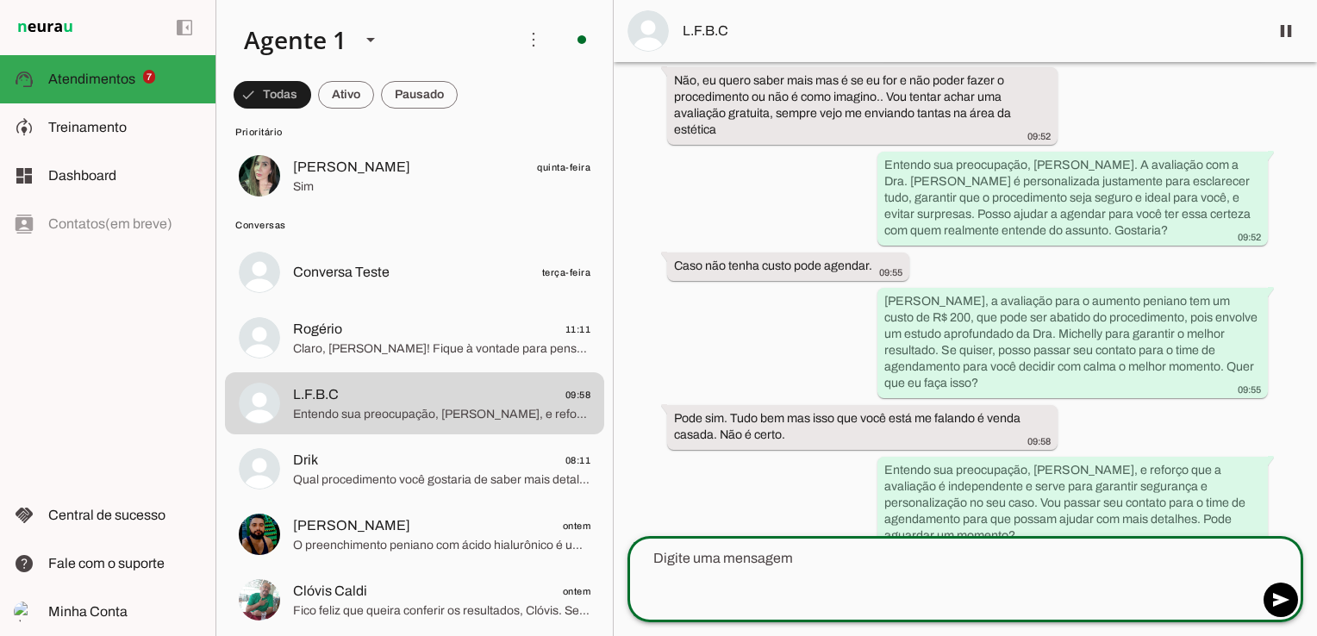
scroll to position [1007, 0]
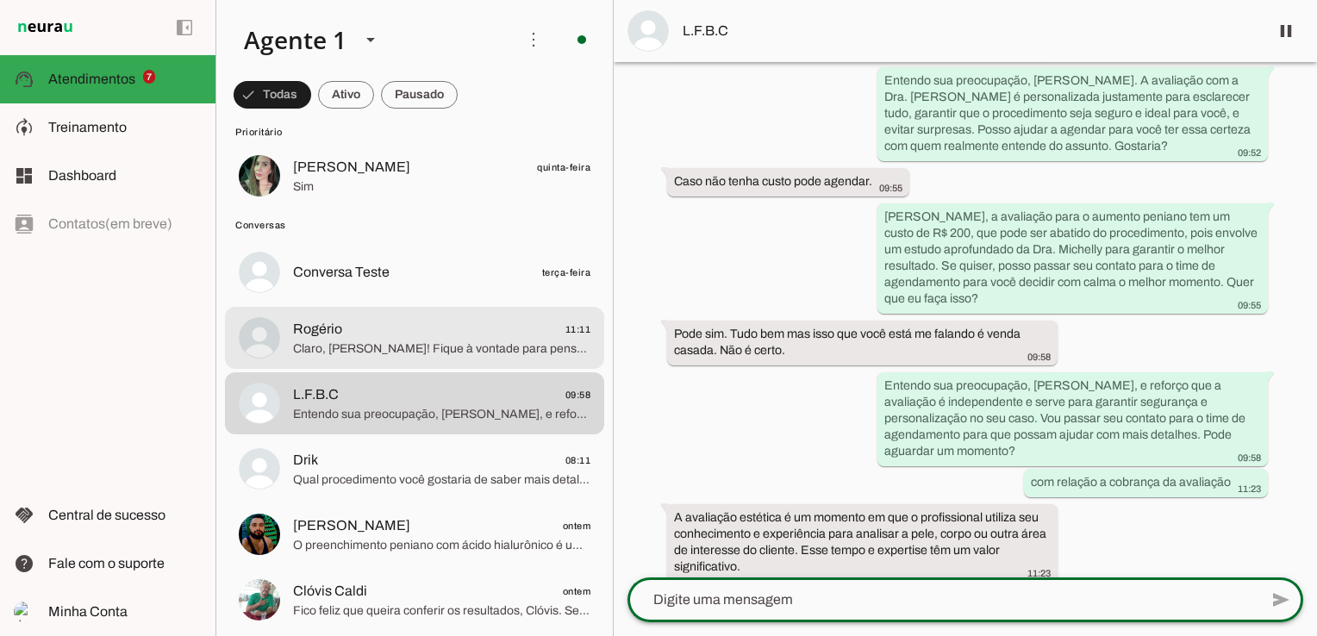
click at [476, 353] on span "Claro, [PERSON_NAME]! Fique à vontade para pensar com calma. Estarei aqui para …" at bounding box center [441, 348] width 297 height 17
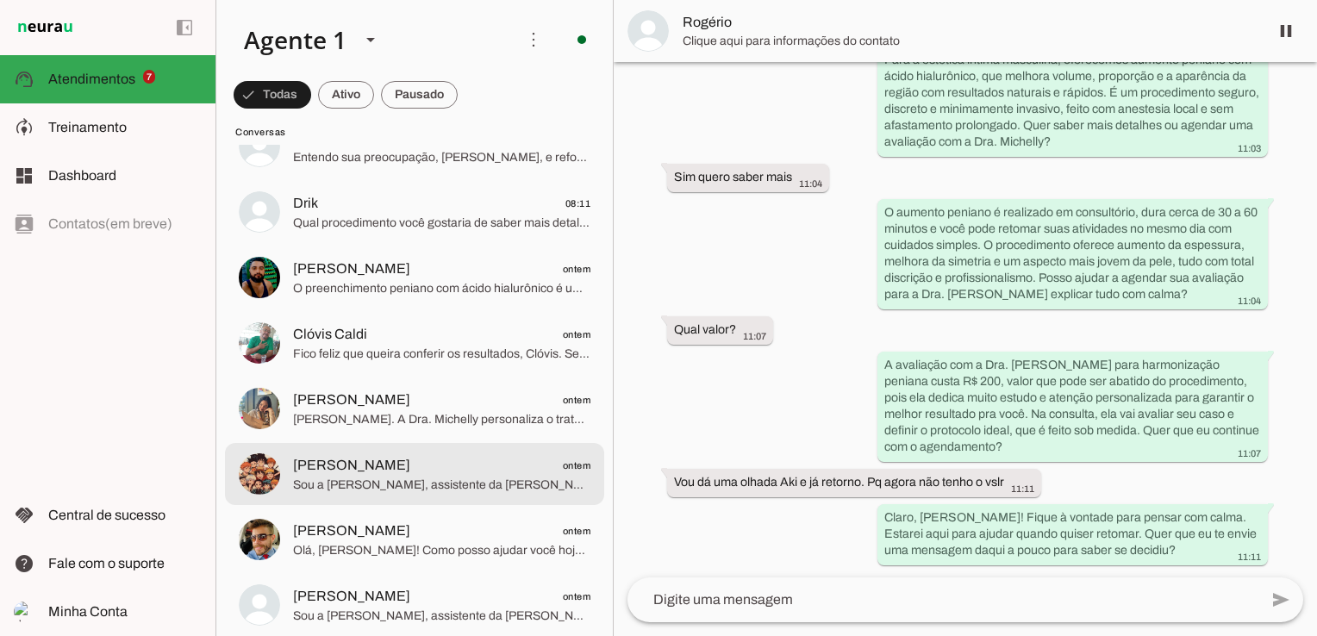
scroll to position [690, 0]
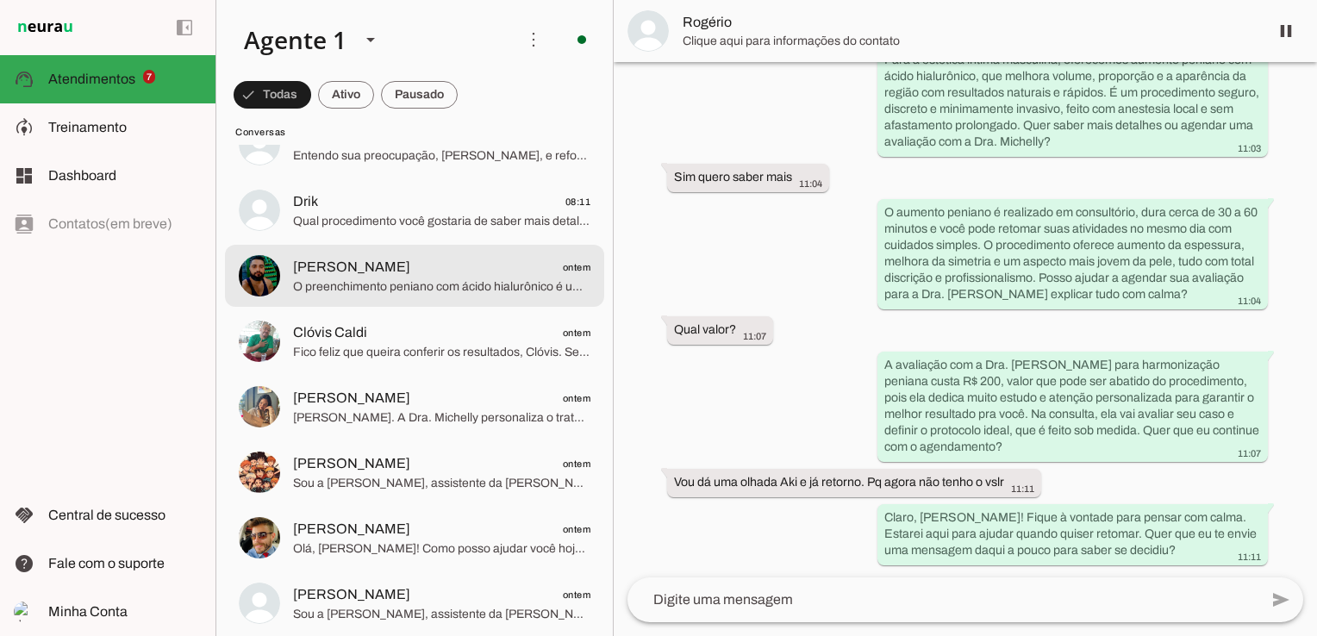
click at [422, 261] on span "[PERSON_NAME] ontem" at bounding box center [441, 268] width 297 height 22
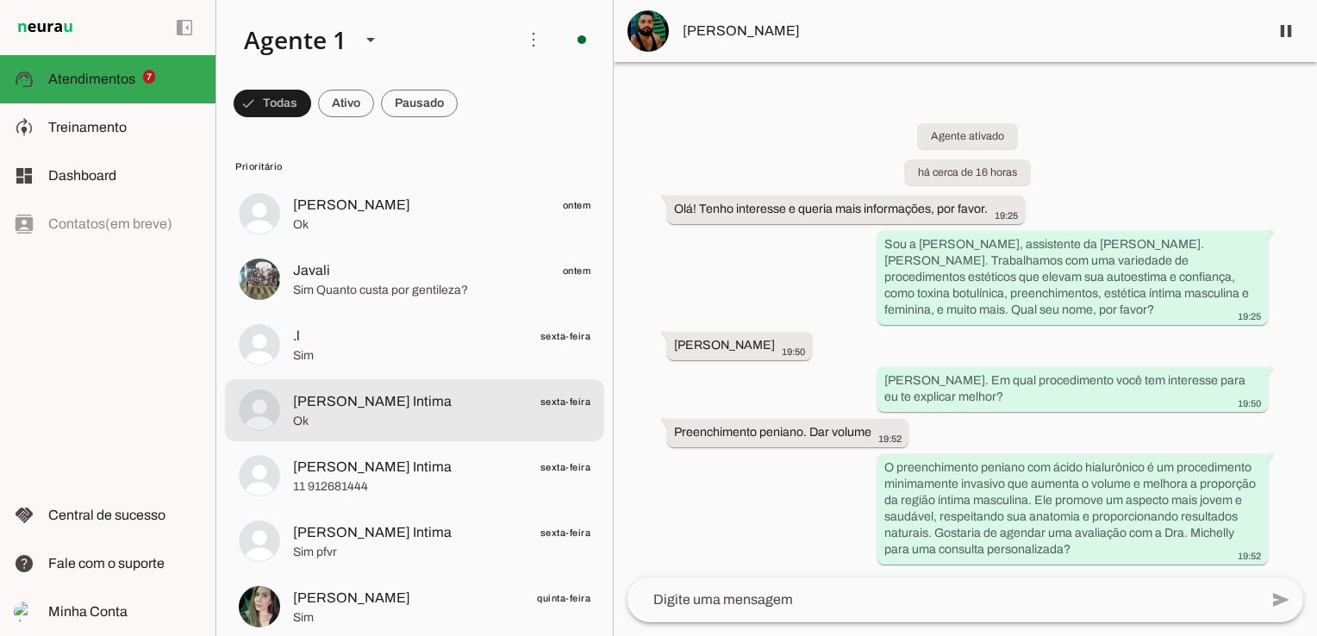
scroll to position [431, 0]
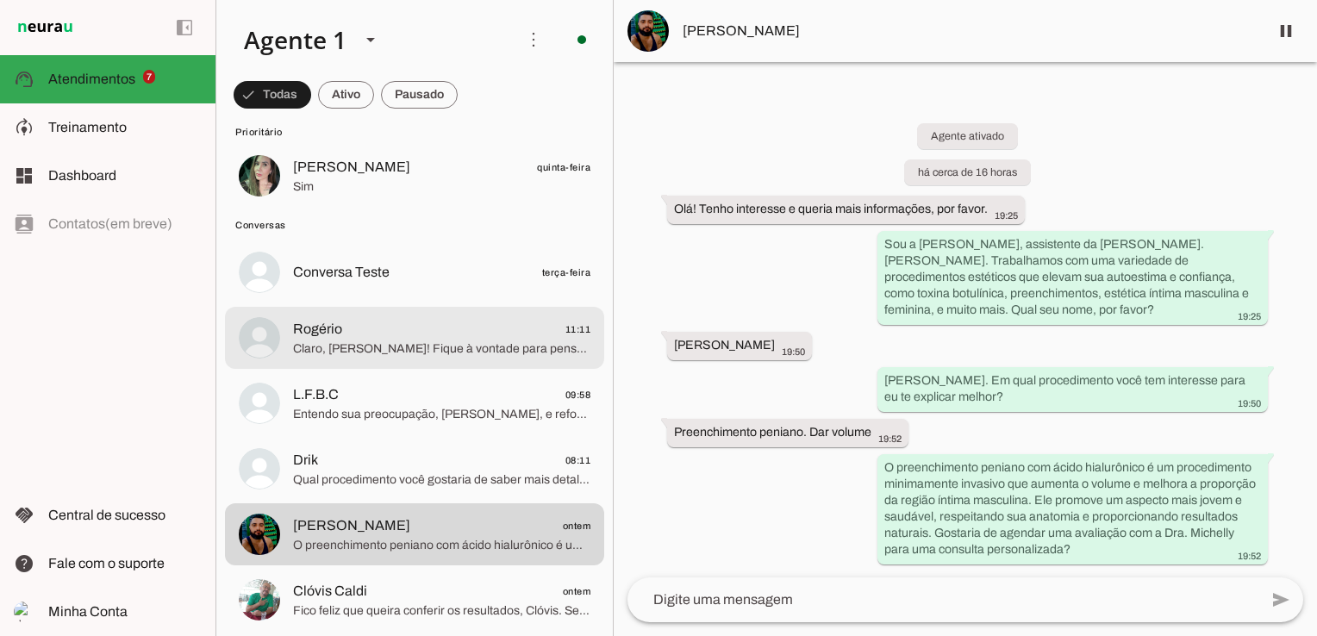
click at [437, 340] on span "Claro, [PERSON_NAME]! Fique à vontade para pensar com calma. Estarei aqui para …" at bounding box center [441, 348] width 297 height 17
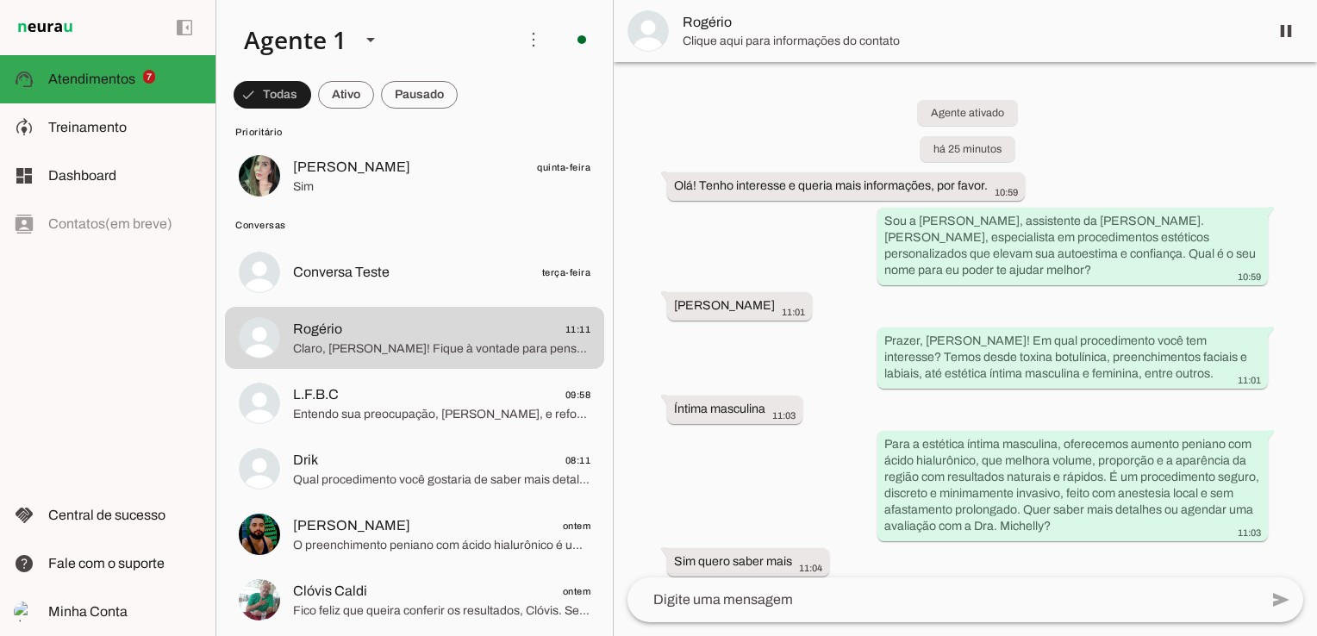
scroll to position [384, 0]
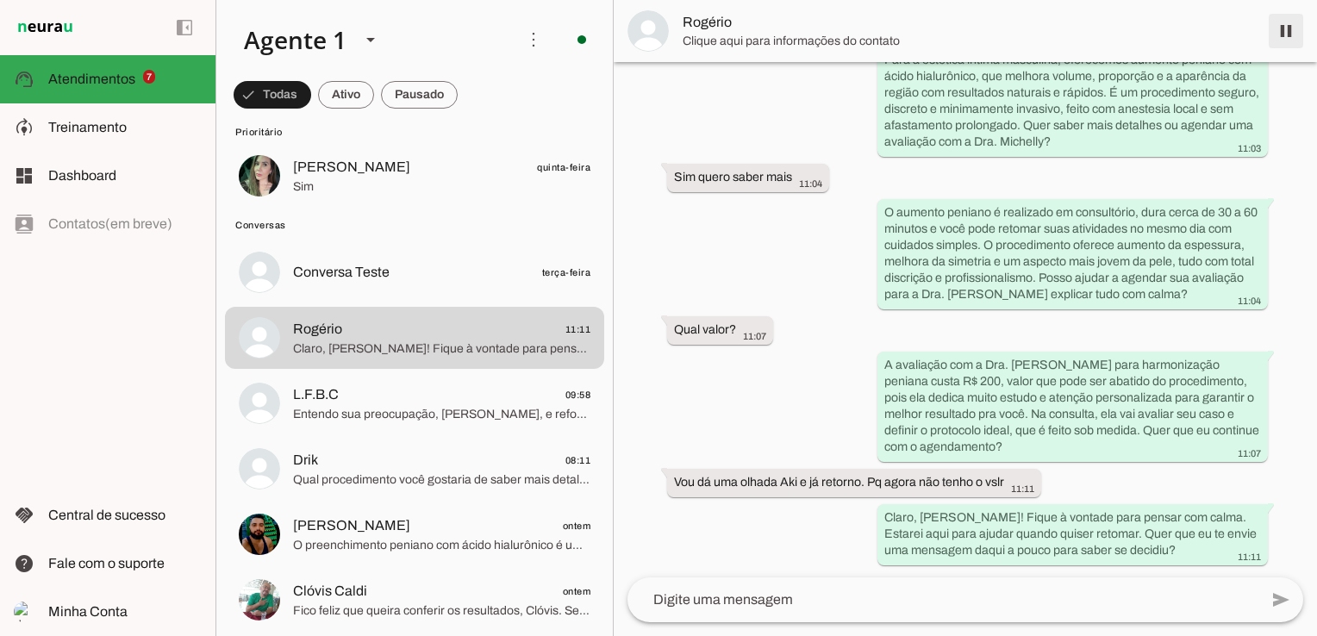
click at [1287, 26] on span at bounding box center [1285, 30] width 41 height 41
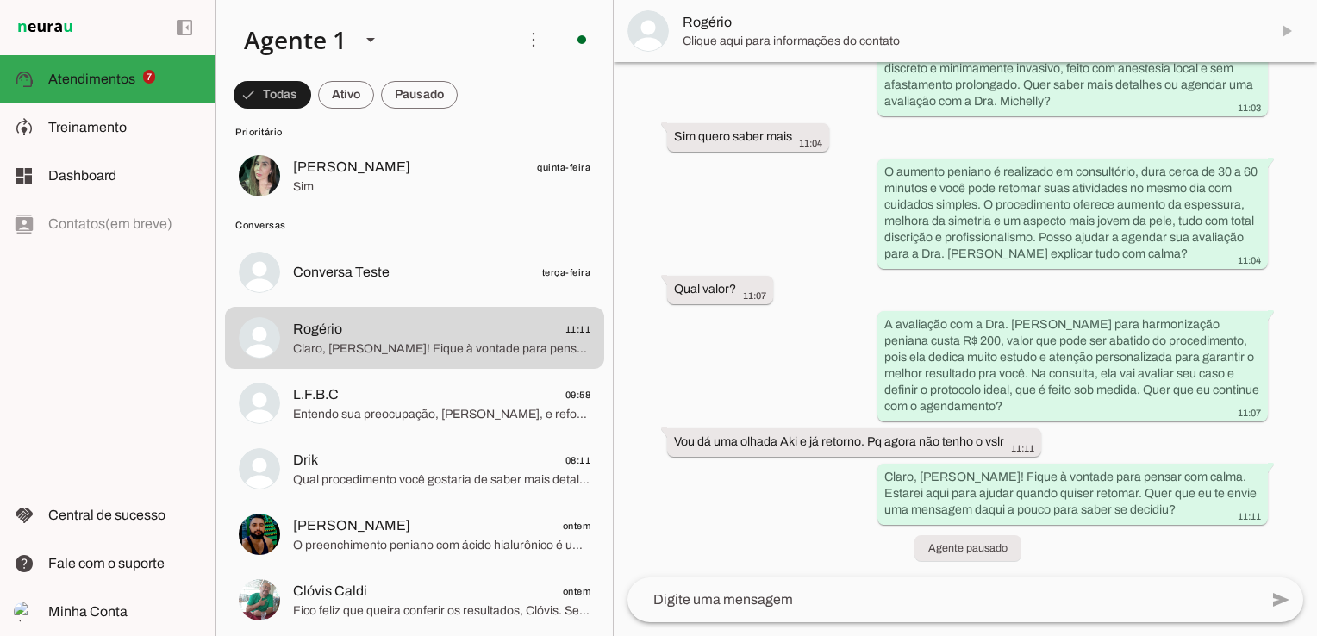
click at [1293, 30] on md-item "Rogério" at bounding box center [965, 31] width 703 height 62
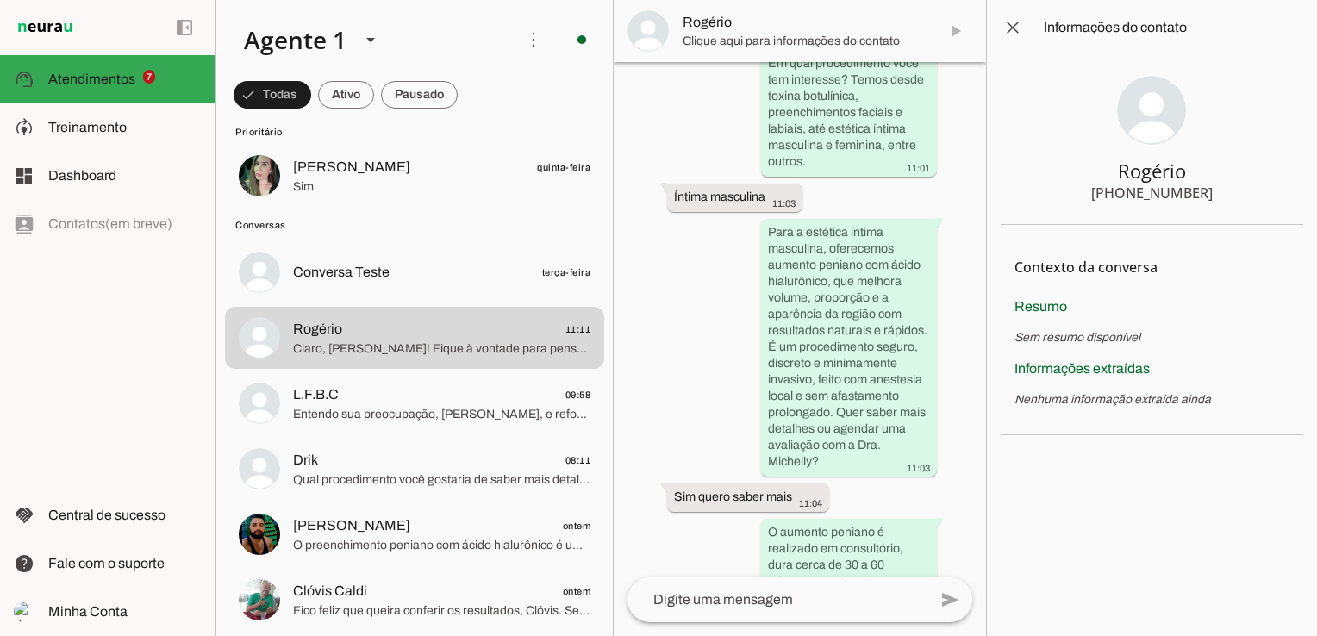
scroll to position [1179, 0]
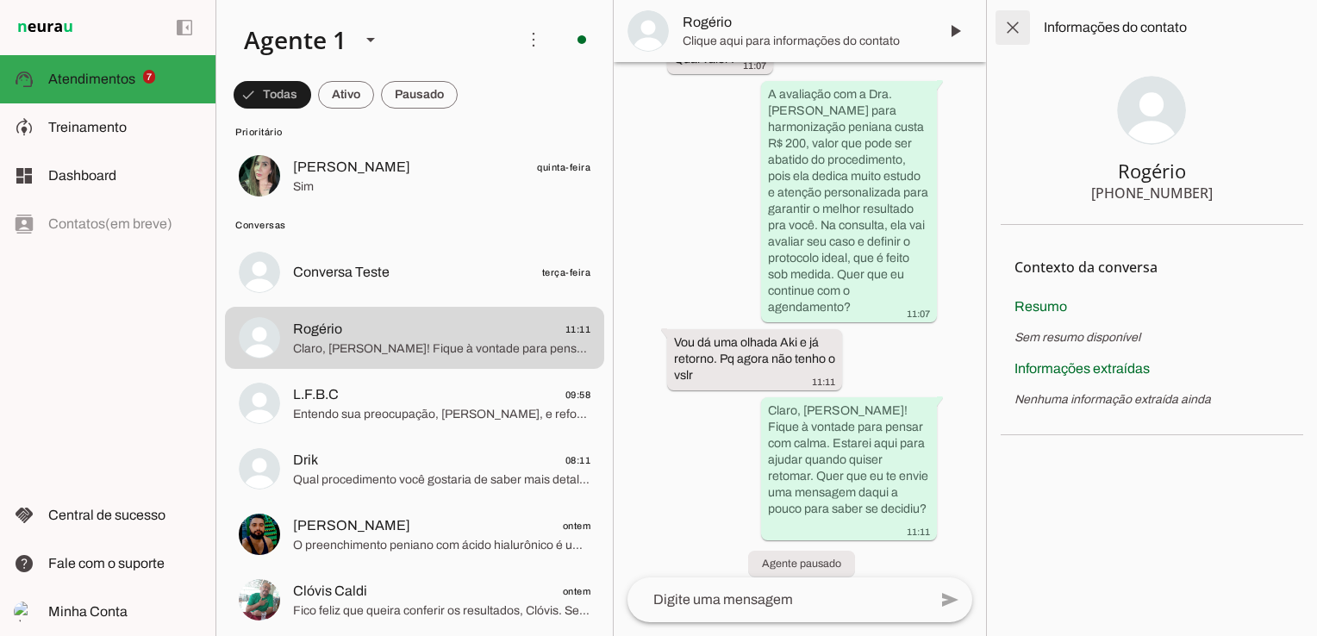
click at [1015, 26] on span at bounding box center [1012, 27] width 41 height 41
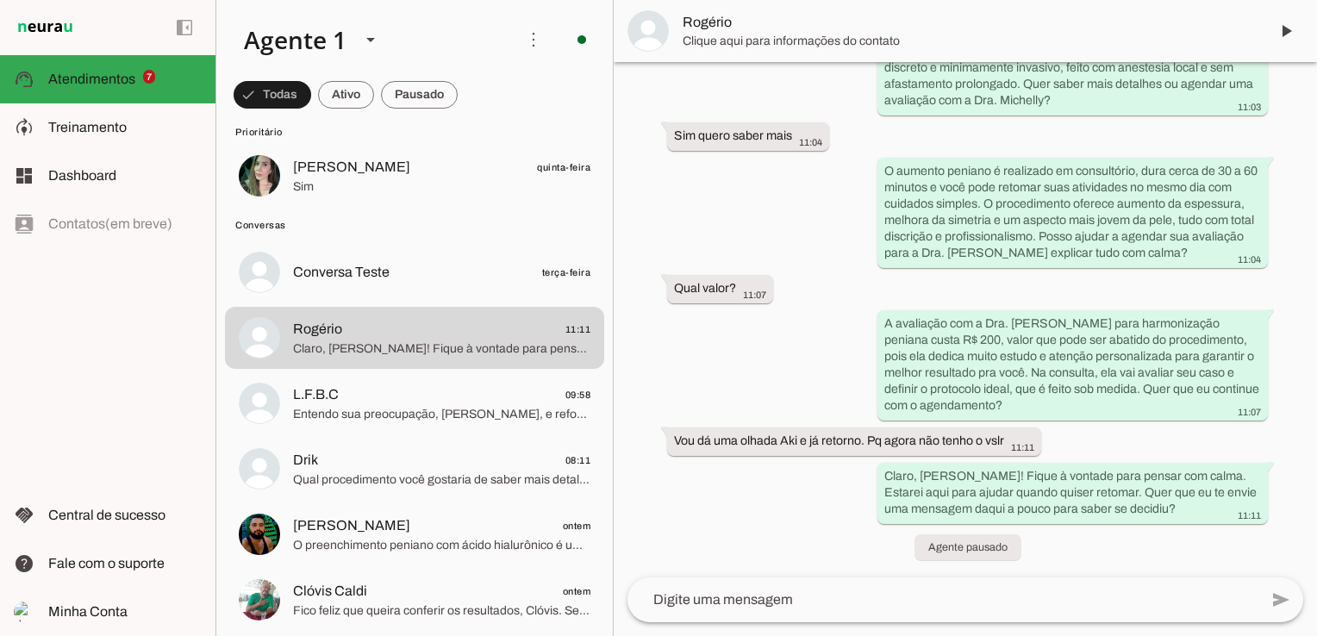
scroll to position [425, 0]
click at [1292, 32] on span at bounding box center [1285, 30] width 41 height 41
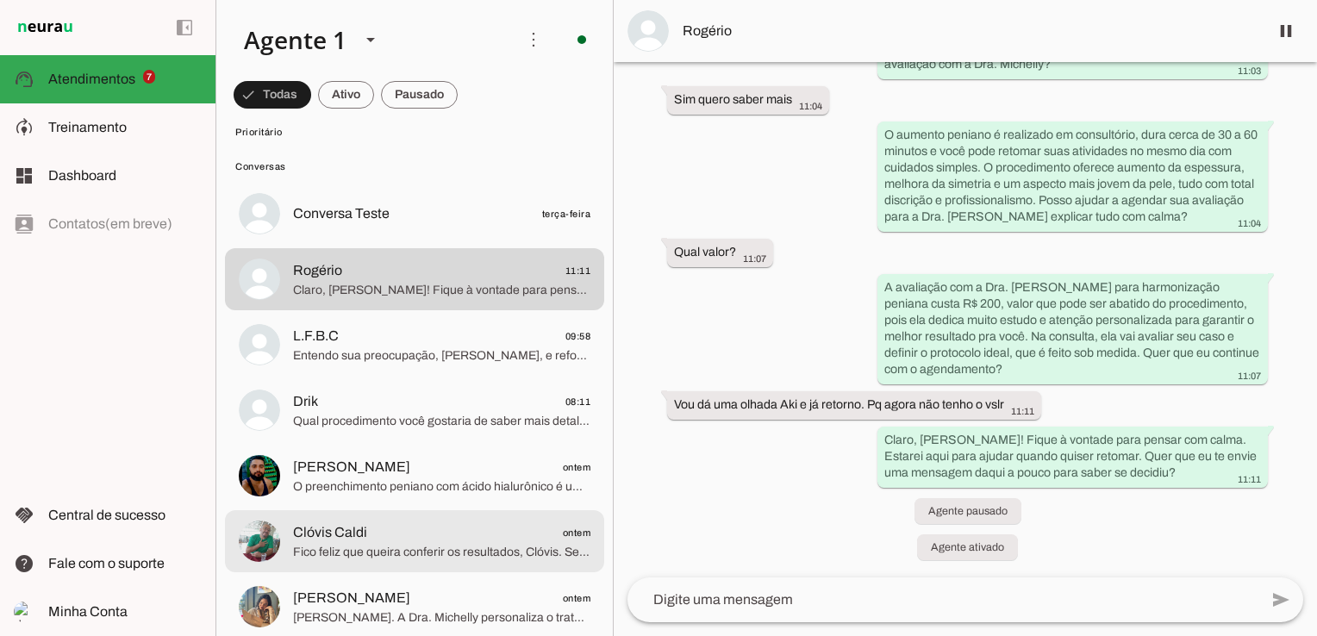
scroll to position [517, 0]
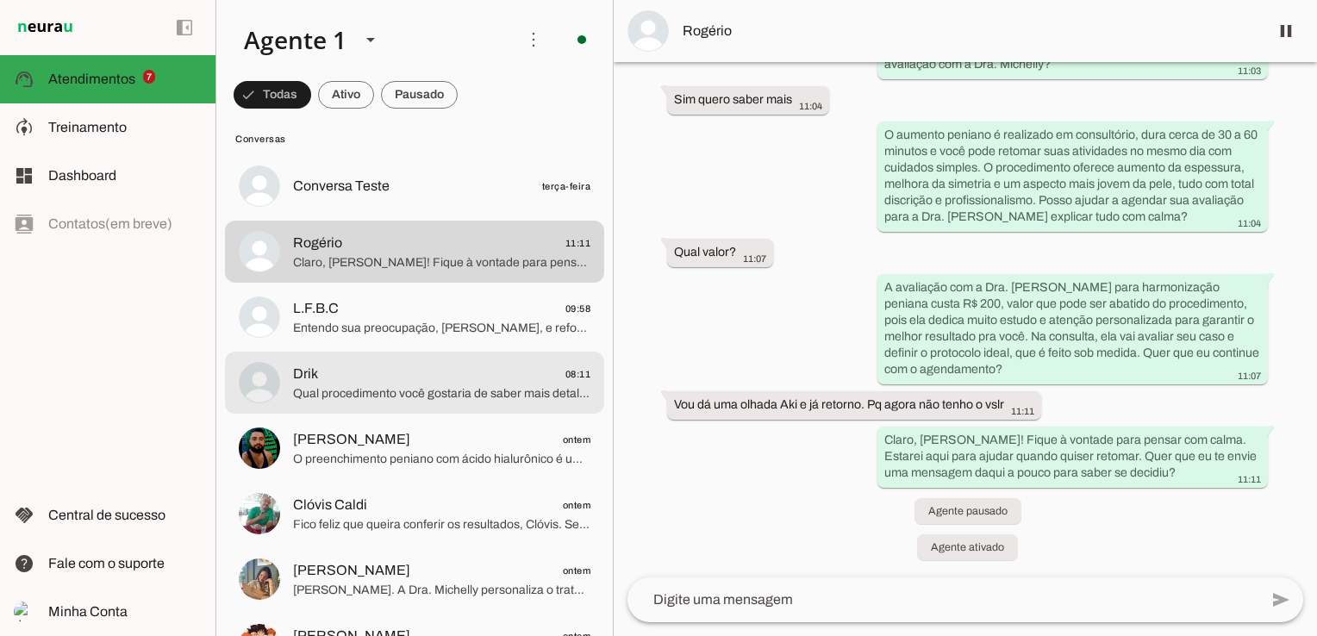
click at [413, 383] on span "Drik 08:11" at bounding box center [441, 375] width 297 height 22
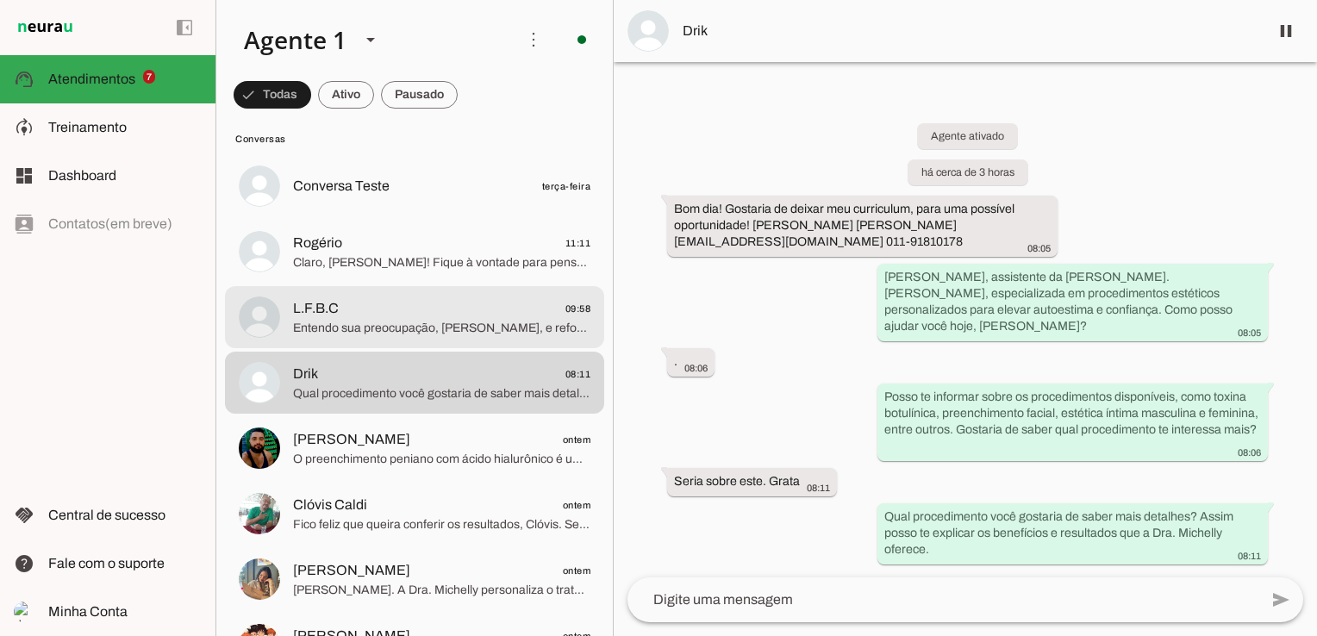
click at [321, 315] on span "L.F.B.C" at bounding box center [316, 308] width 46 height 21
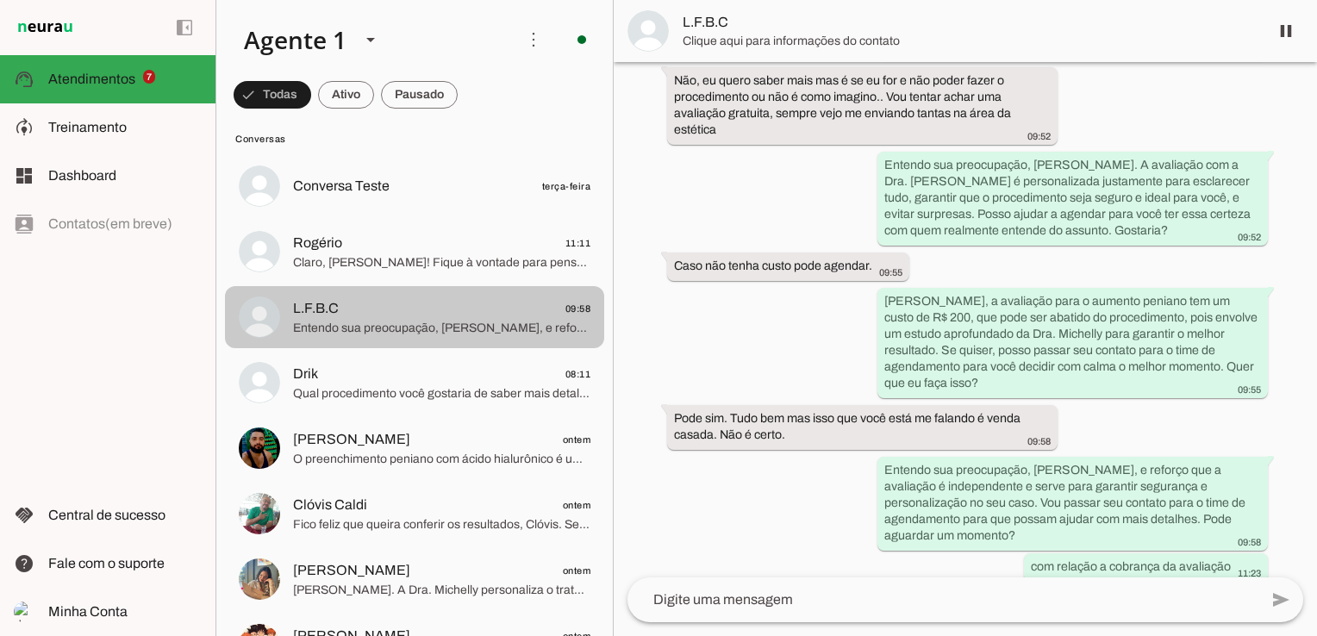
scroll to position [1003, 0]
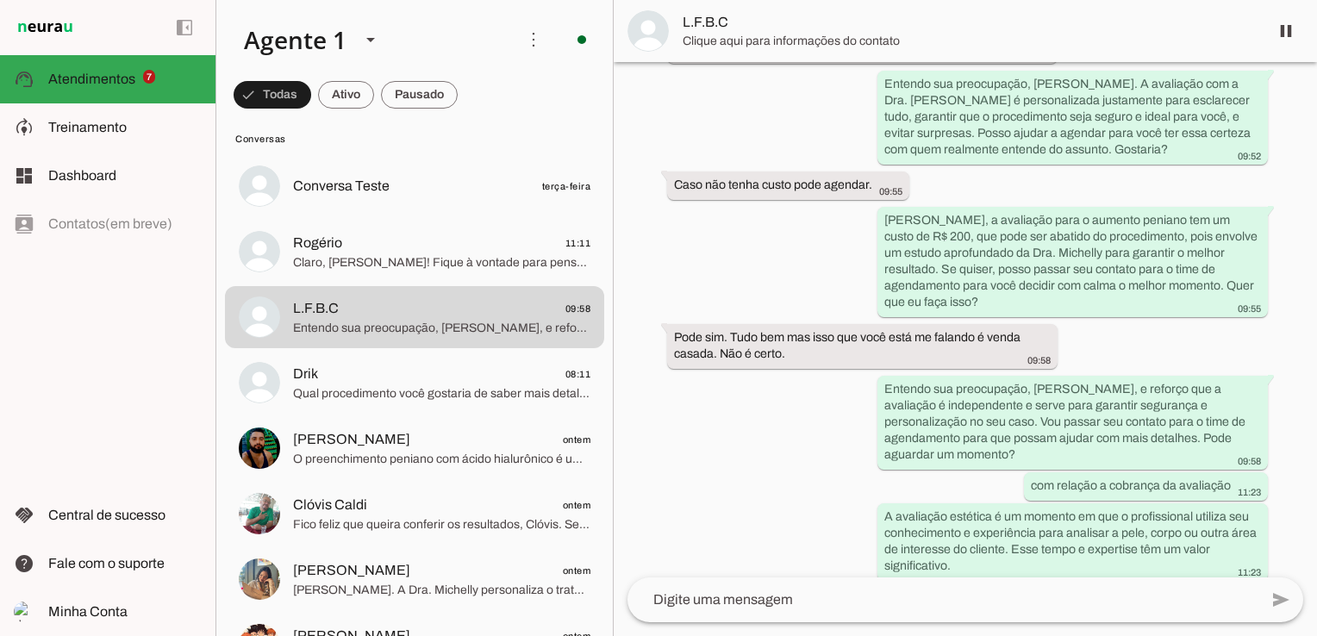
click at [83, 334] on div "left_panel_open left_panel_close" at bounding box center [107, 318] width 215 height 636
